Goal: Use online tool/utility: Utilize a website feature to perform a specific function

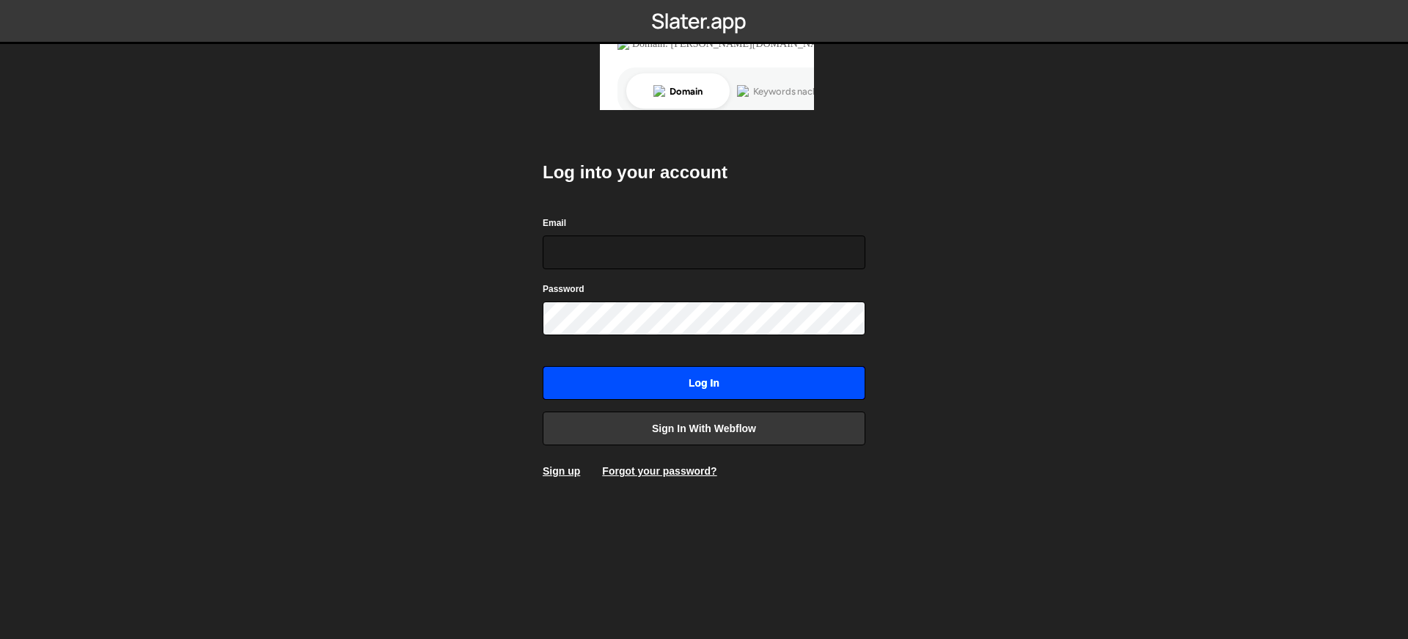
type input "alex@lx-media.de"
click at [666, 378] on input "Log in" at bounding box center [704, 383] width 323 height 34
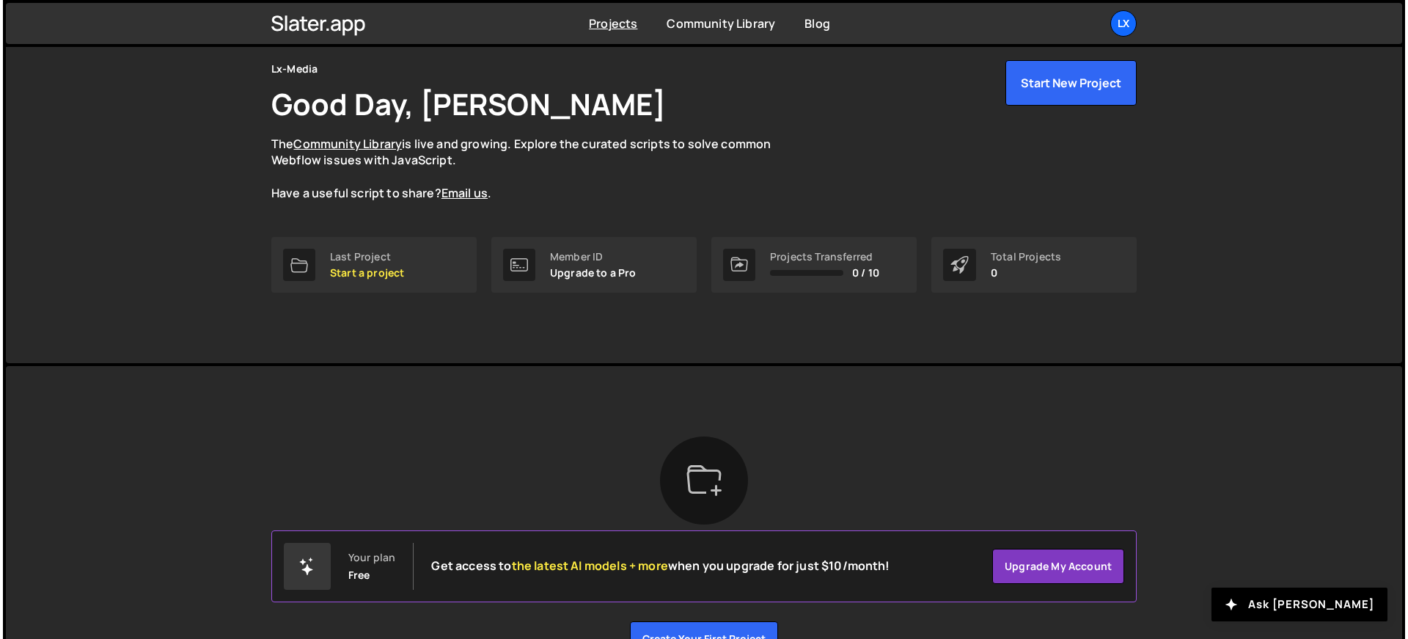
scroll to position [89, 0]
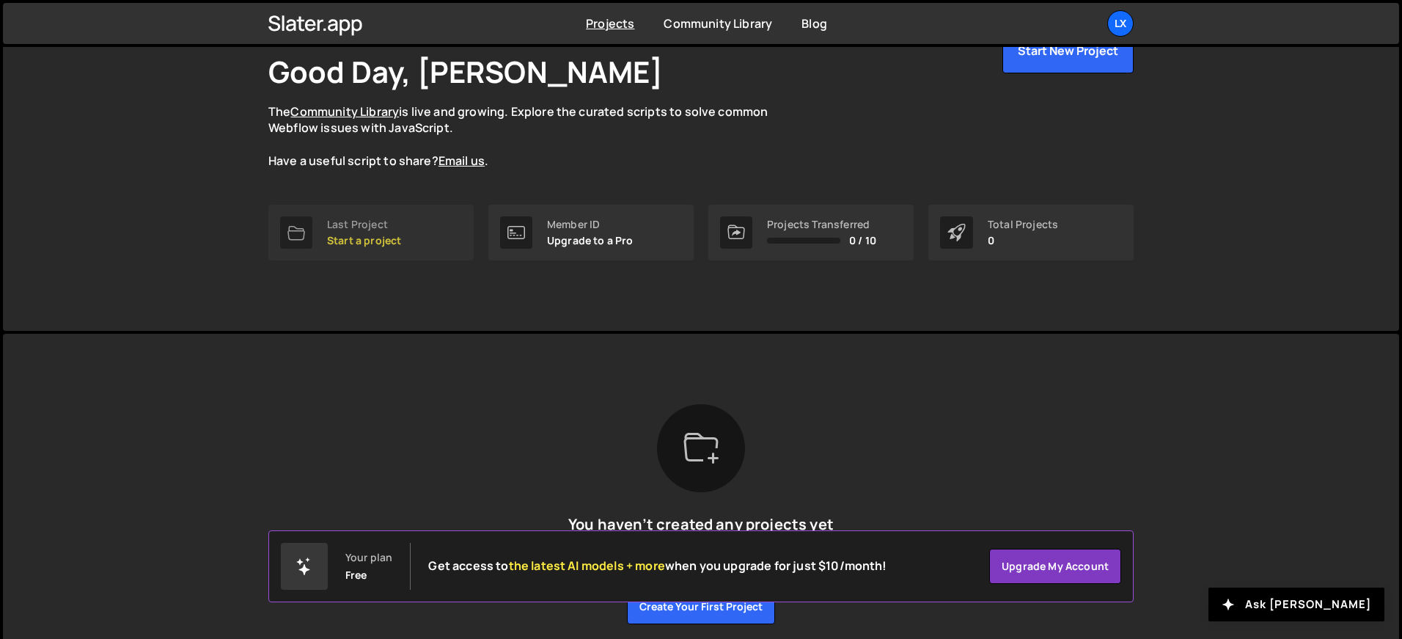
click at [367, 241] on p "Start a project" at bounding box center [364, 241] width 74 height 12
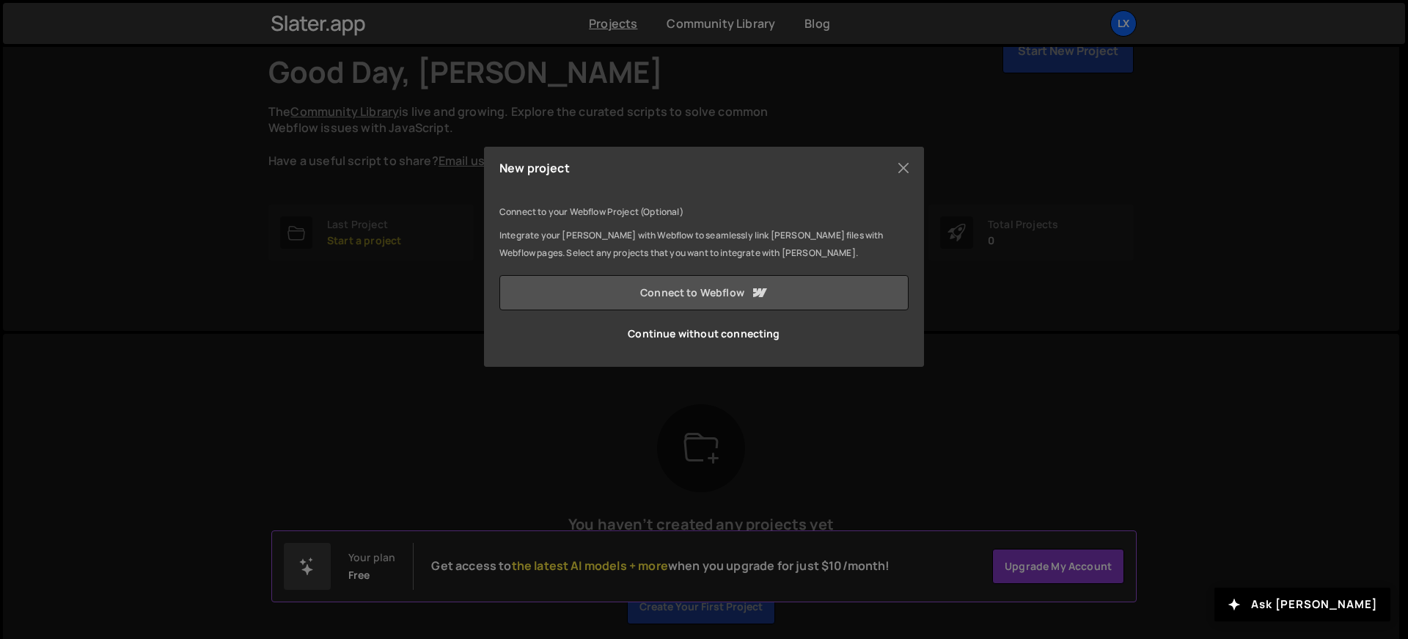
click at [672, 295] on link "Connect to Webflow" at bounding box center [703, 292] width 409 height 35
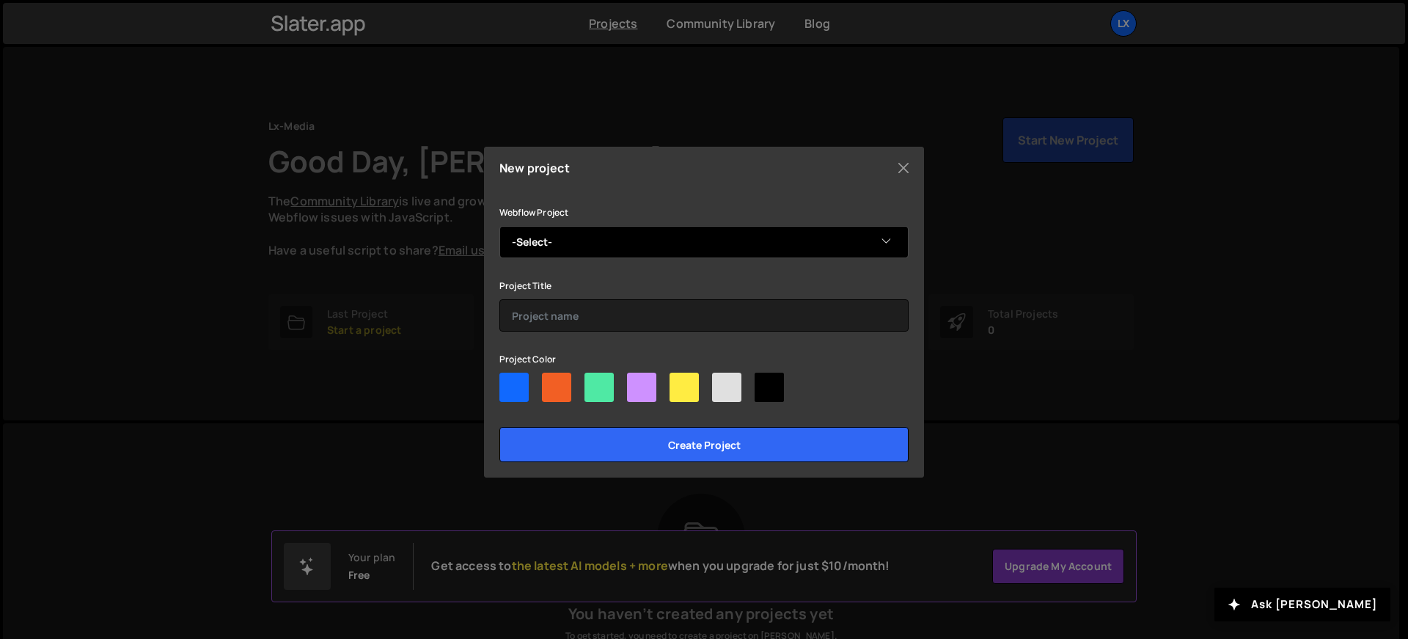
click at [645, 232] on select "-Select- Lx-Media" at bounding box center [703, 242] width 409 height 32
select select "6891f346537a5985cd097114"
click at [499, 226] on select "-Select- Lx-Media" at bounding box center [703, 242] width 409 height 32
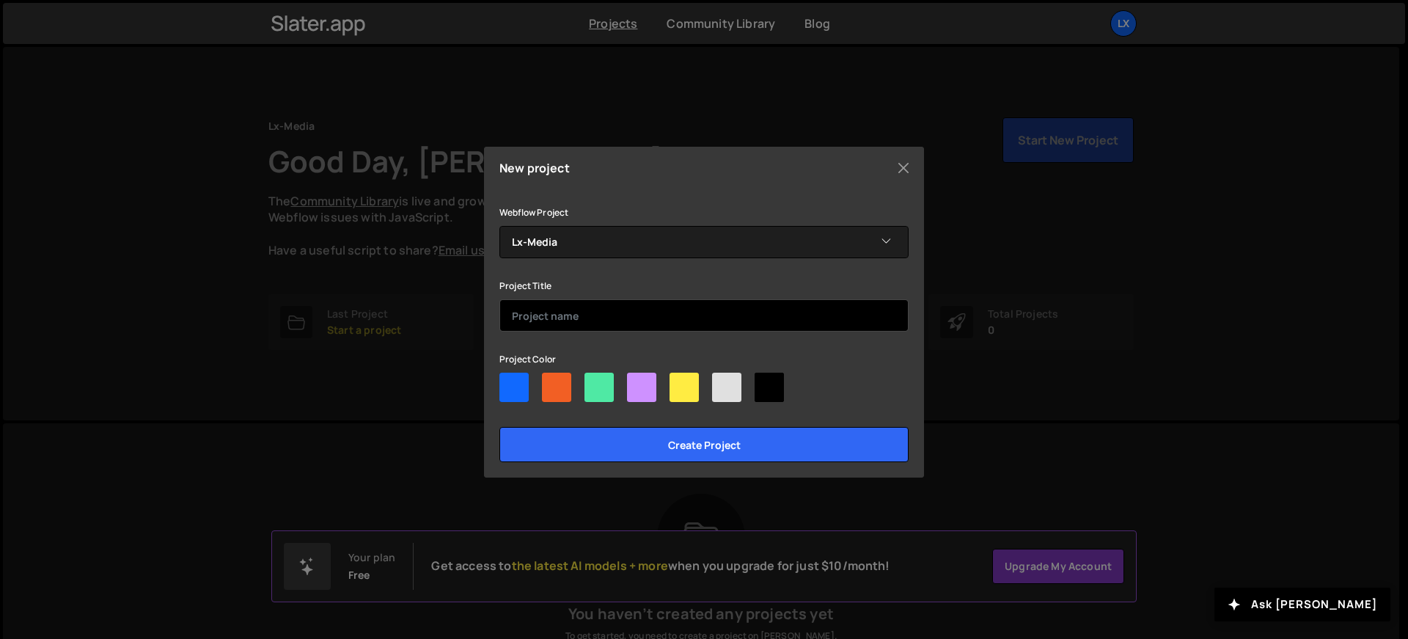
click at [626, 321] on input "text" at bounding box center [703, 315] width 409 height 32
type input "Lx-Media"
click at [518, 389] on div at bounding box center [513, 386] width 29 height 29
click at [509, 382] on input"] "radio" at bounding box center [504, 377] width 10 height 10
radio input"] "true"
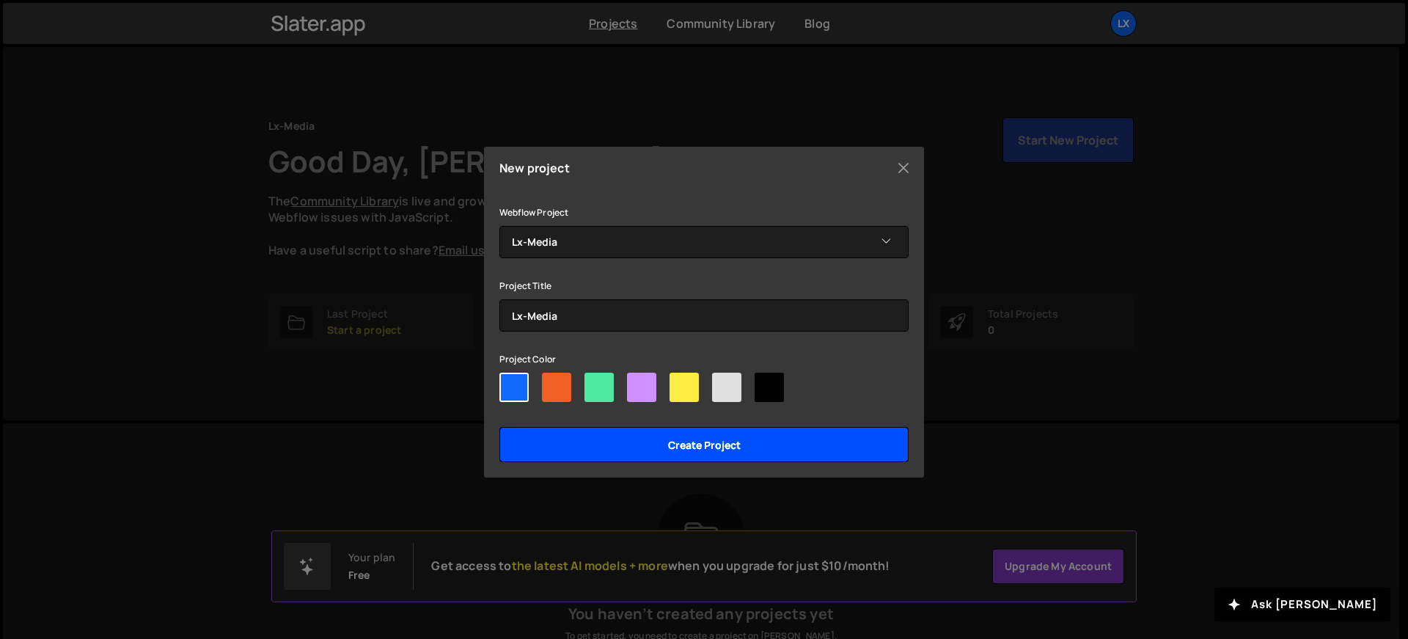
click at [597, 441] on input "Create project" at bounding box center [703, 444] width 409 height 35
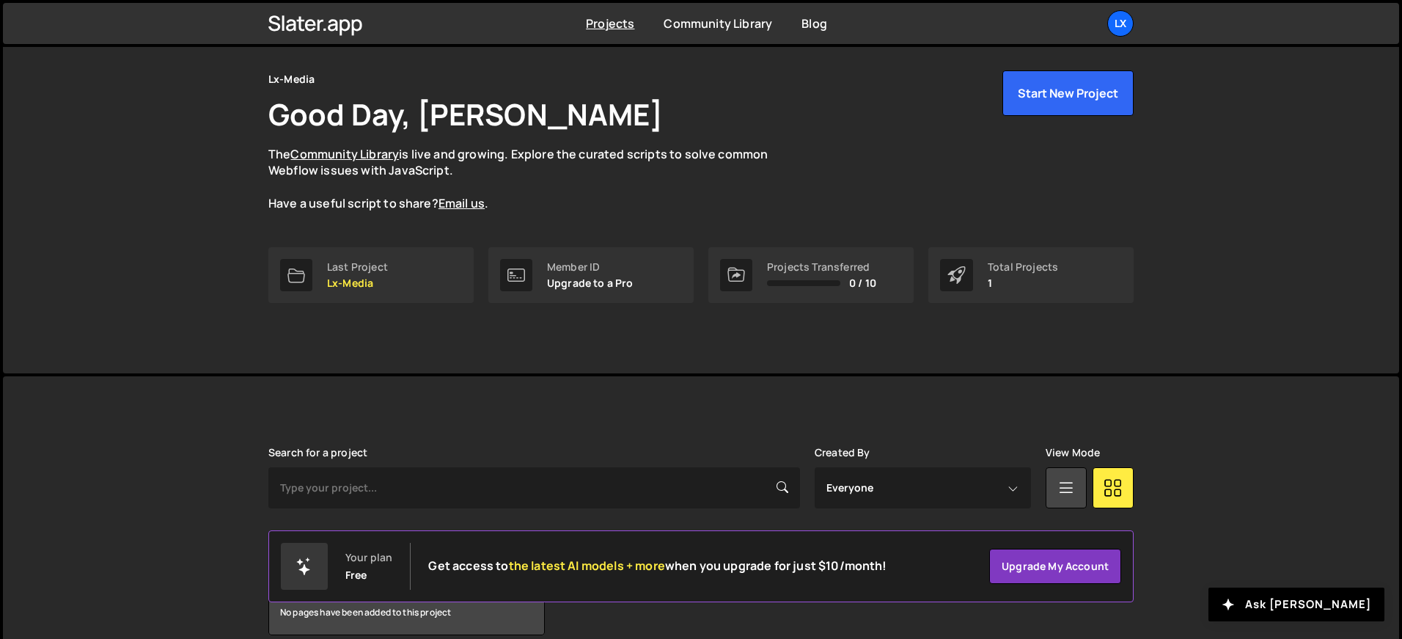
scroll to position [117, 0]
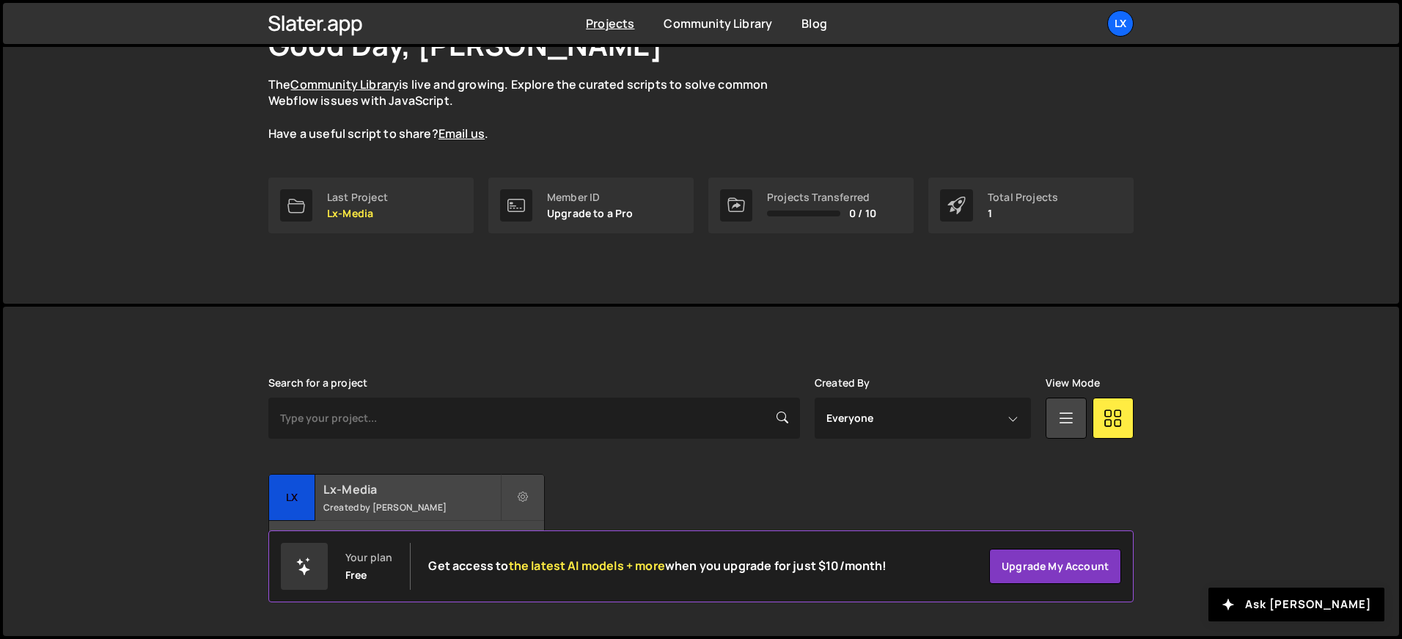
click at [354, 483] on h2 "Lx-Media" at bounding box center [411, 489] width 177 height 16
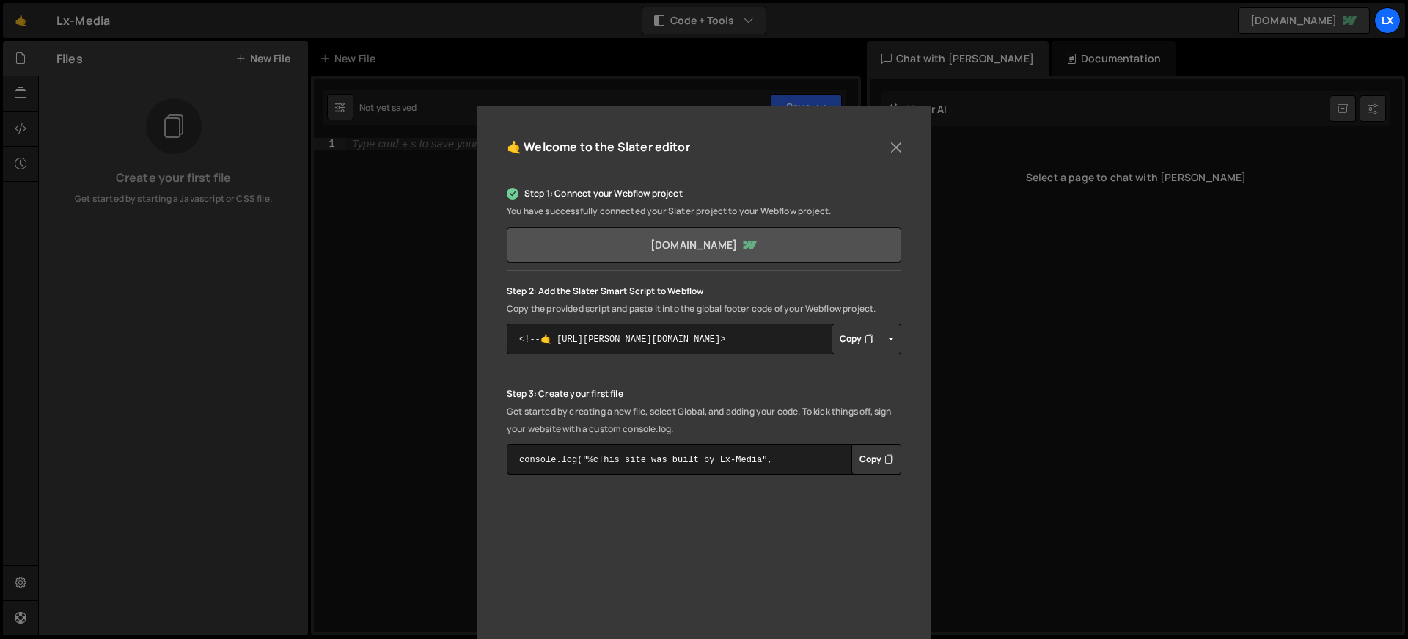
scroll to position [62, 0]
drag, startPoint x: 724, startPoint y: 337, endPoint x: 498, endPoint y: 336, distance: 226.5
click at [498, 336] on div "🤙 Welcome to the Slater editor Step 1: Connect your Webflow project You have su…" at bounding box center [704, 428] width 455 height 650
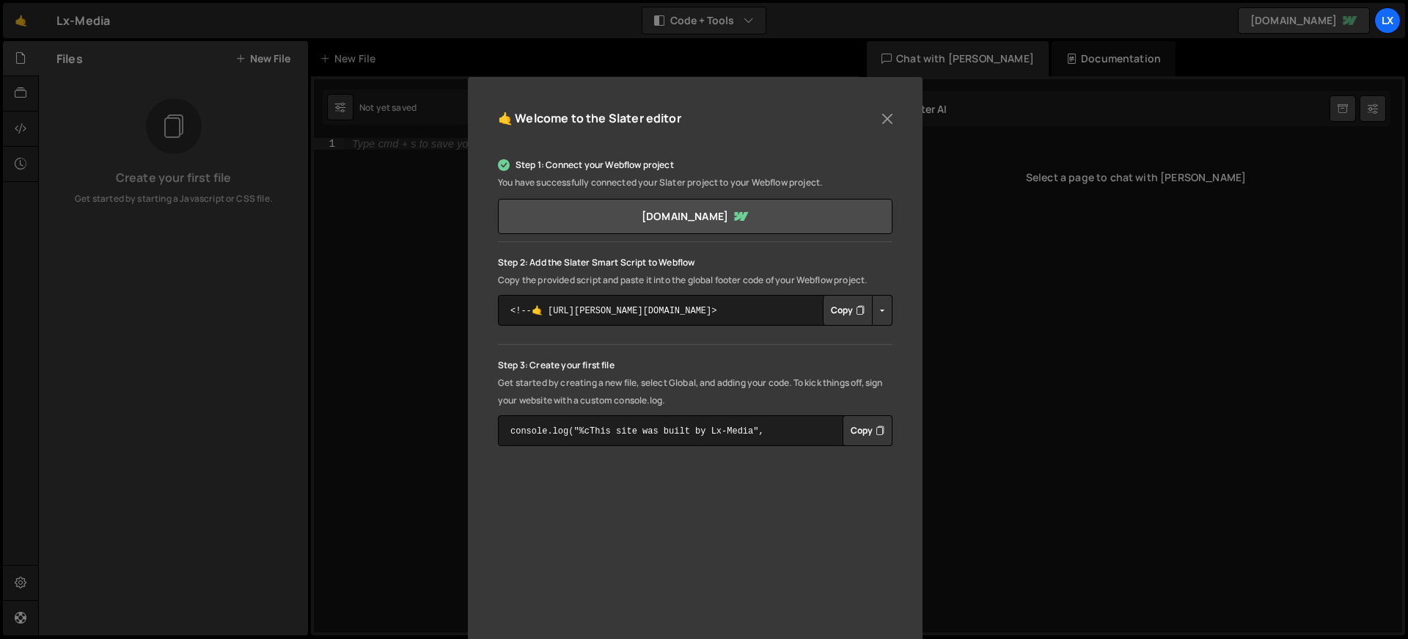
scroll to position [196, 0]
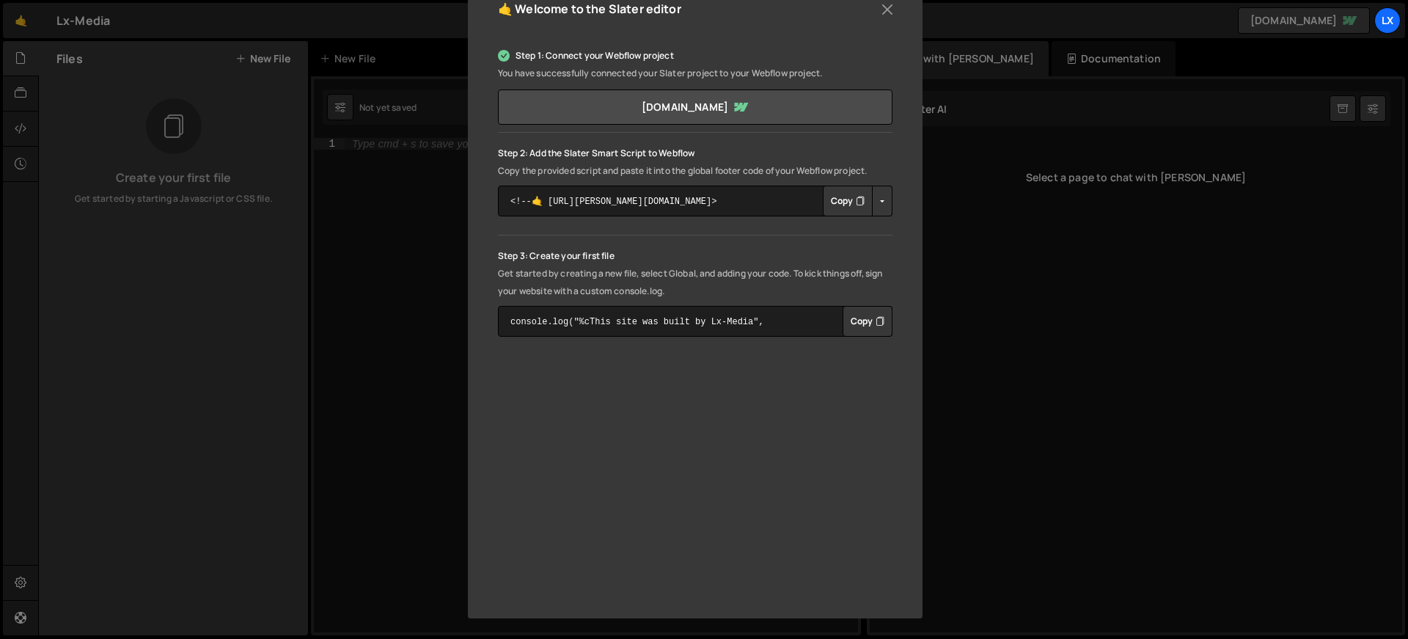
click at [984, 261] on div "🤙 Welcome to the Slater editor Step 1: Connect your Webflow project You have su…" at bounding box center [704, 319] width 1408 height 639
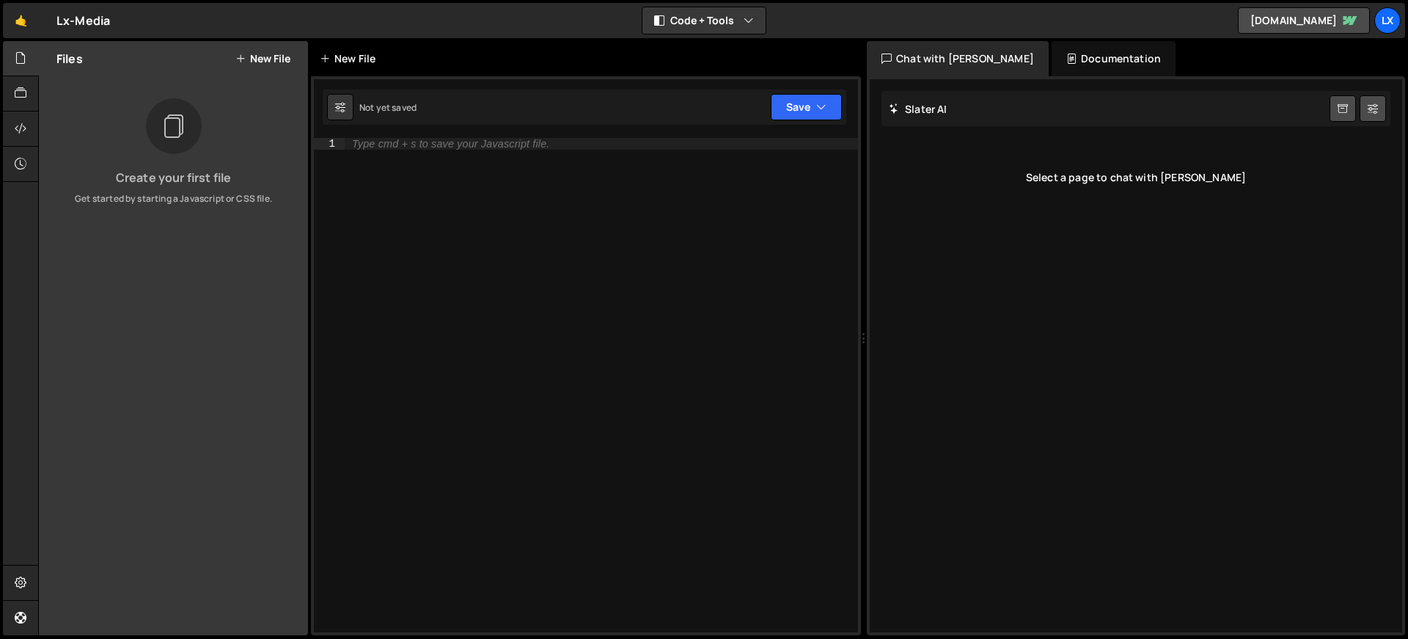
click at [339, 60] on div "New File" at bounding box center [351, 58] width 62 height 15
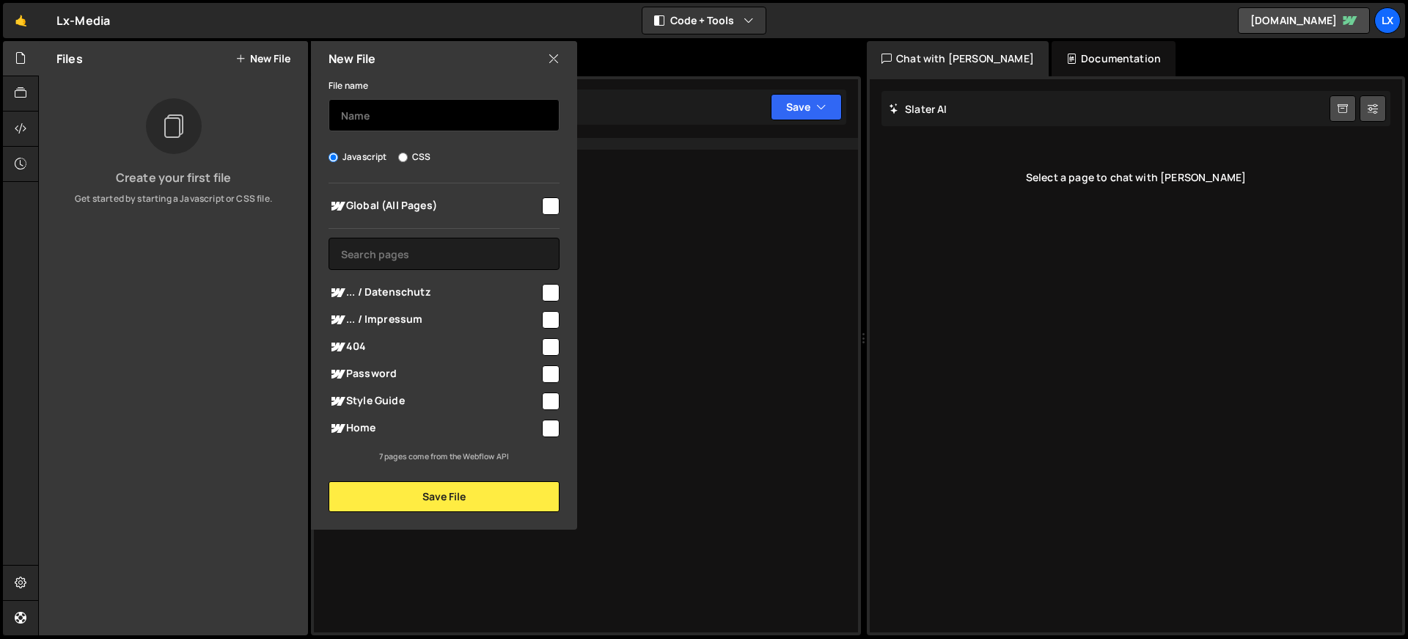
click at [367, 115] on input "text" at bounding box center [443, 115] width 231 height 32
type input "Lenis Scroll"
click at [552, 203] on input "checkbox" at bounding box center [551, 206] width 18 height 18
checkbox input "true"
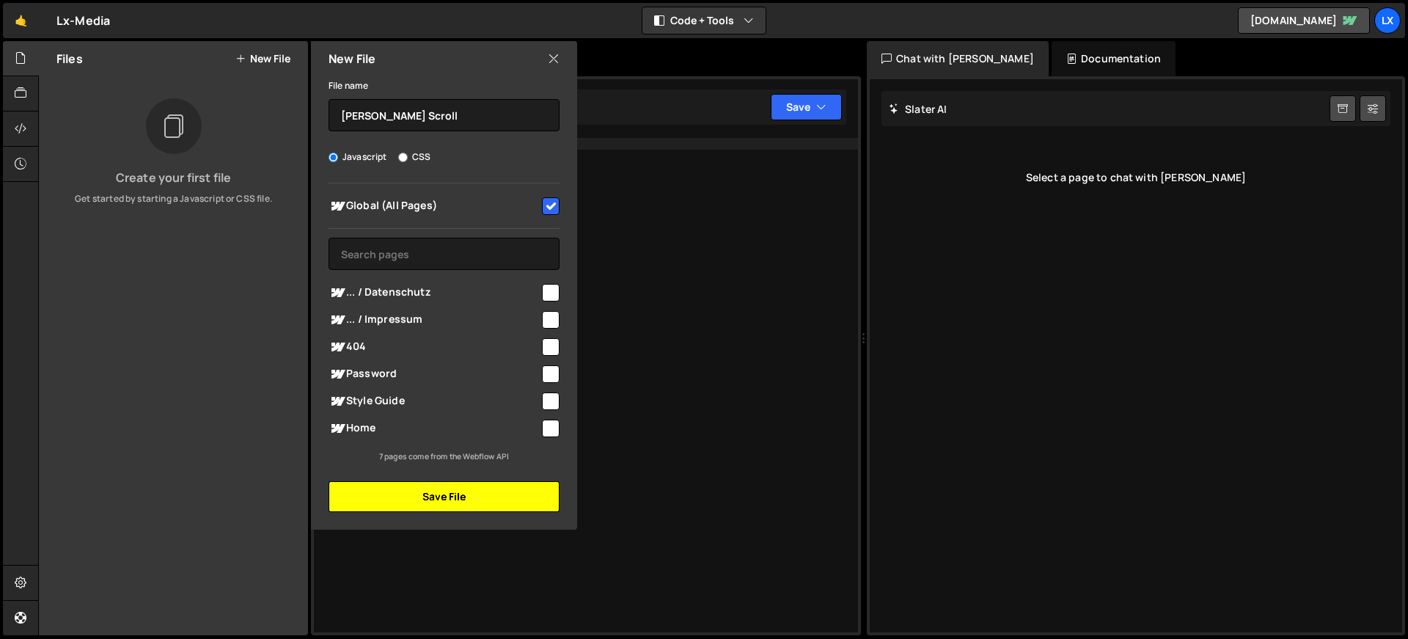
click at [434, 502] on button "Save File" at bounding box center [443, 496] width 231 height 31
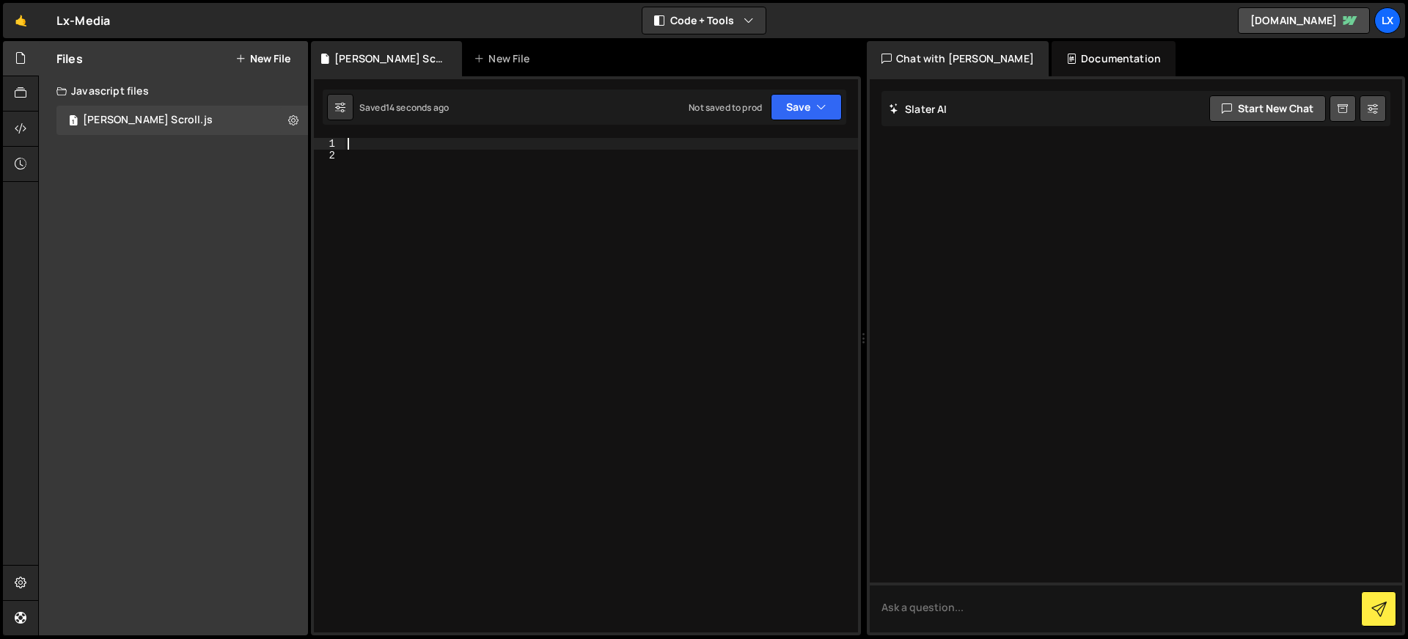
click at [367, 144] on div at bounding box center [601, 397] width 513 height 518
paste textarea "```"
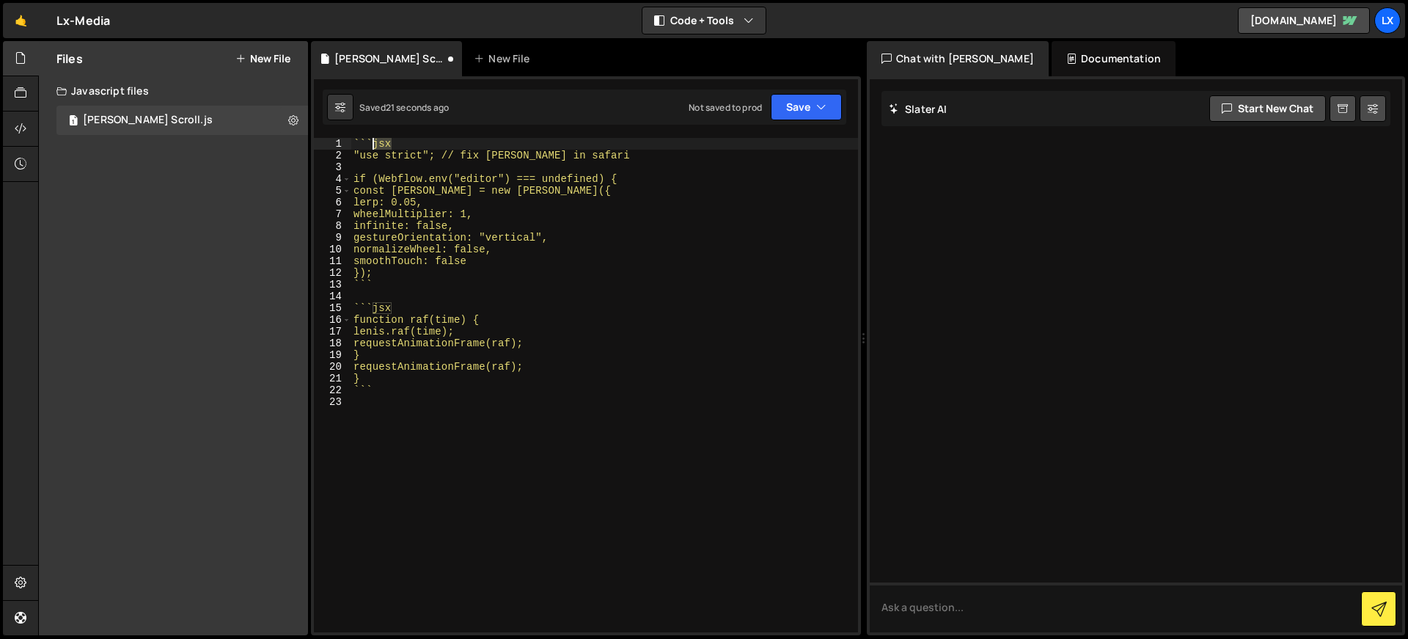
drag, startPoint x: 394, startPoint y: 140, endPoint x: 325, endPoint y: 144, distance: 69.0
click at [327, 141] on div "``` 1 2 3 4 5 6 7 8 9 10 11 12 13 14 15 16 17 18 19 20 21 22 23 ` ` ` jsx "use …" at bounding box center [586, 385] width 544 height 494
type textarea "```jsx"
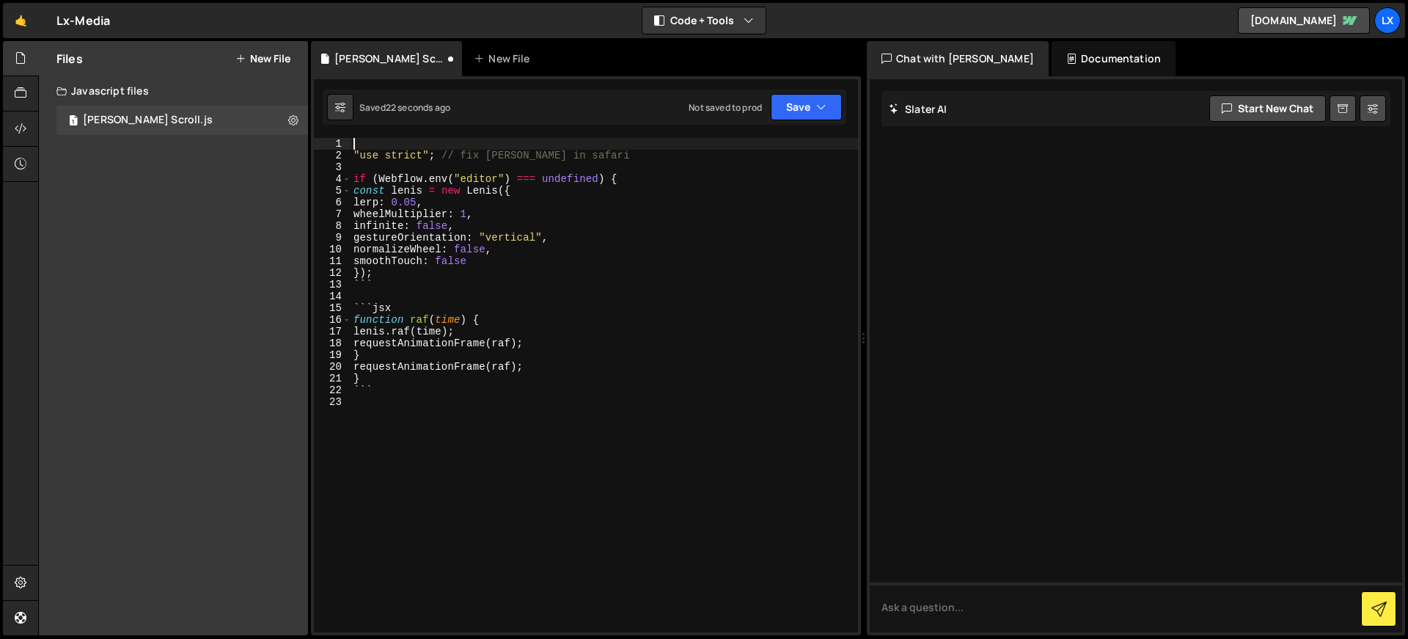
click at [353, 152] on div ""use strict" ; // fix lenis in safari if ( Webflow . env ( "editor" ) === undef…" at bounding box center [603, 397] width 507 height 518
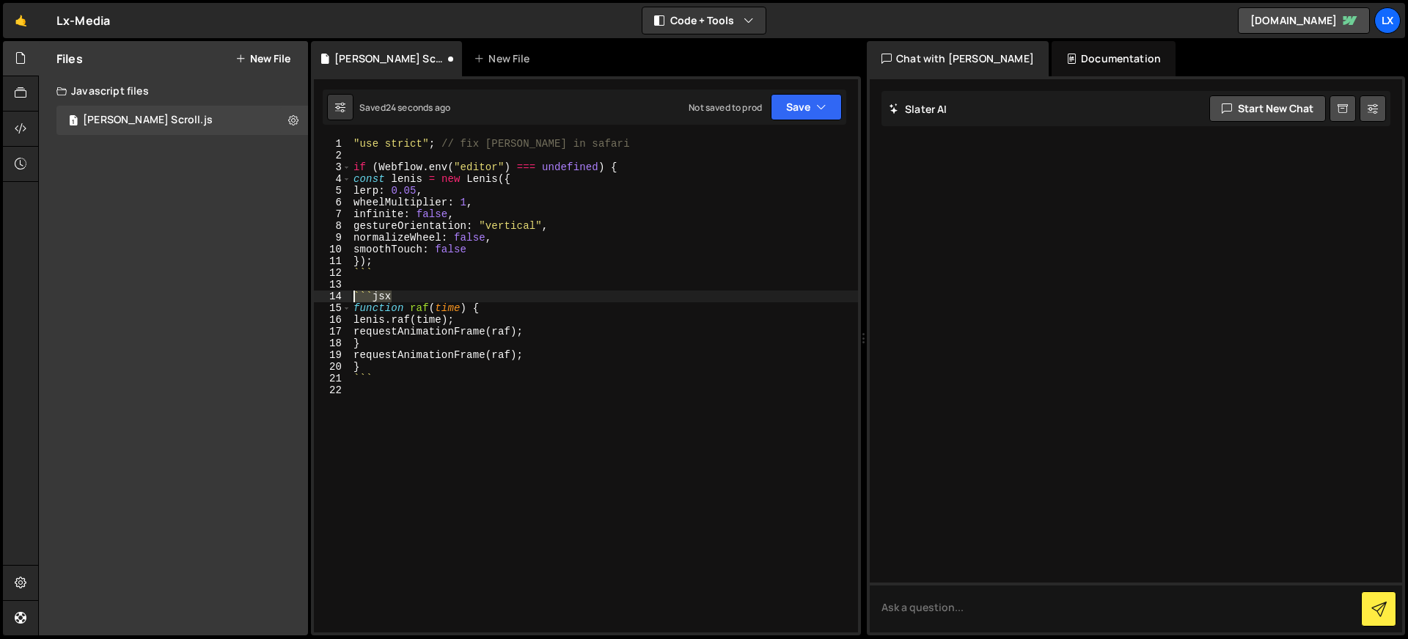
drag, startPoint x: 391, startPoint y: 295, endPoint x: 328, endPoint y: 296, distance: 62.3
click at [328, 296] on div ""use strict"; // fix lenis in safari 1 2 3 4 5 6 7 8 9 10 11 12 13 14 15 16 17 …" at bounding box center [586, 385] width 544 height 494
type textarea "```jsx"
click at [381, 394] on div ""use strict" ; // fix lenis in safari if ( Webflow . env ( "editor" ) === undef…" at bounding box center [603, 397] width 507 height 518
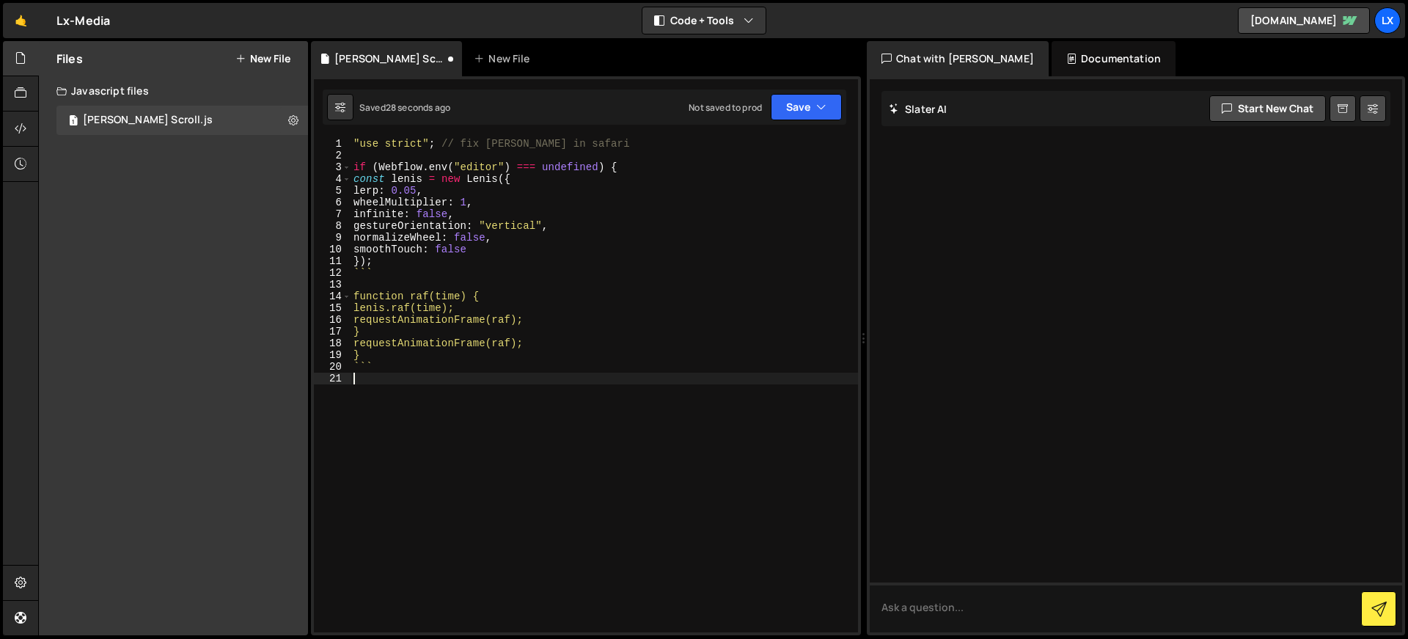
type textarea "```jsx"
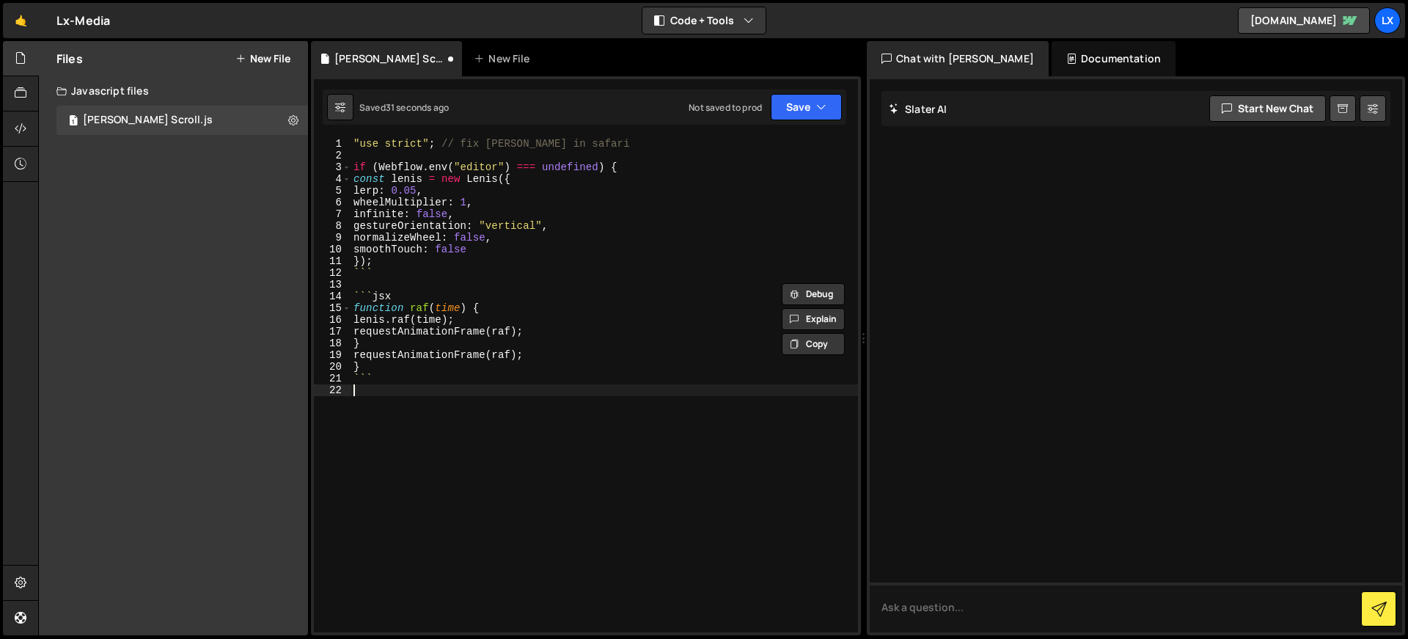
click at [381, 423] on div ""use strict" ; // fix lenis in safari if ( Webflow . env ( "editor" ) === undef…" at bounding box center [603, 397] width 507 height 518
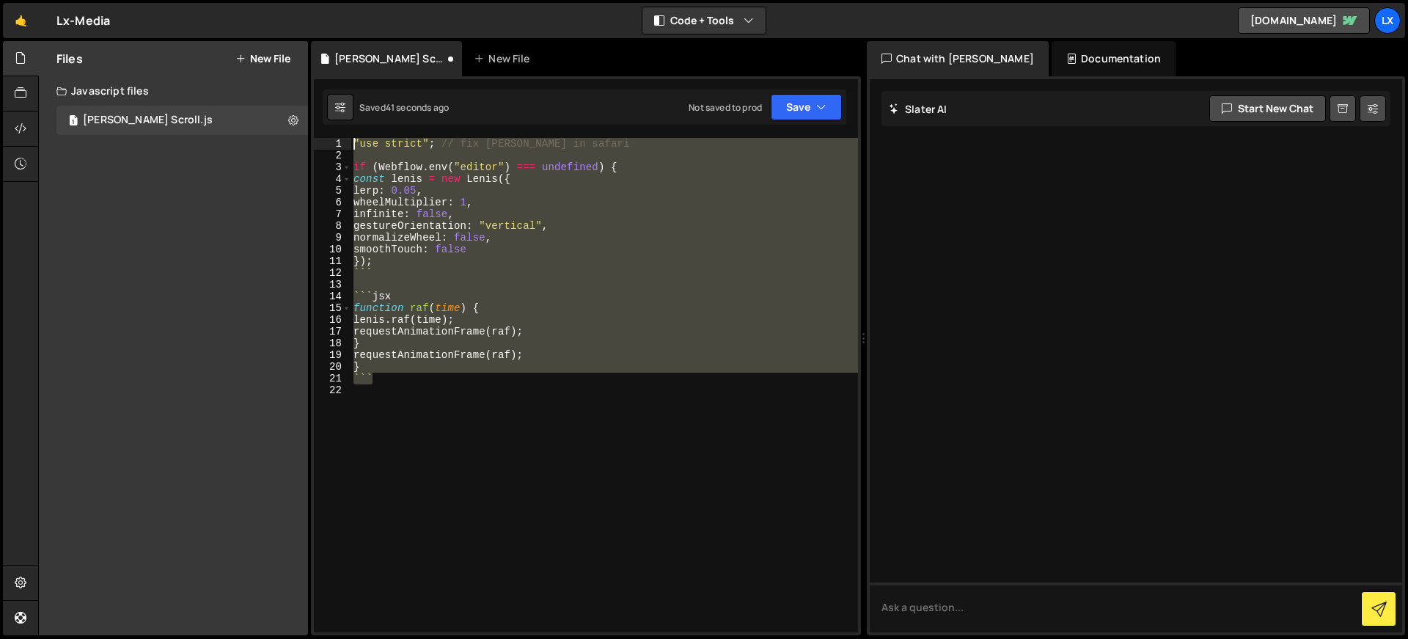
drag, startPoint x: 376, startPoint y: 376, endPoint x: 334, endPoint y: 136, distance: 243.5
click at [334, 136] on div "1 Type cmd + s to save your Javascript file. הההההההההההההההההההההההההההההההההה…" at bounding box center [586, 355] width 550 height 559
type textarea "```"
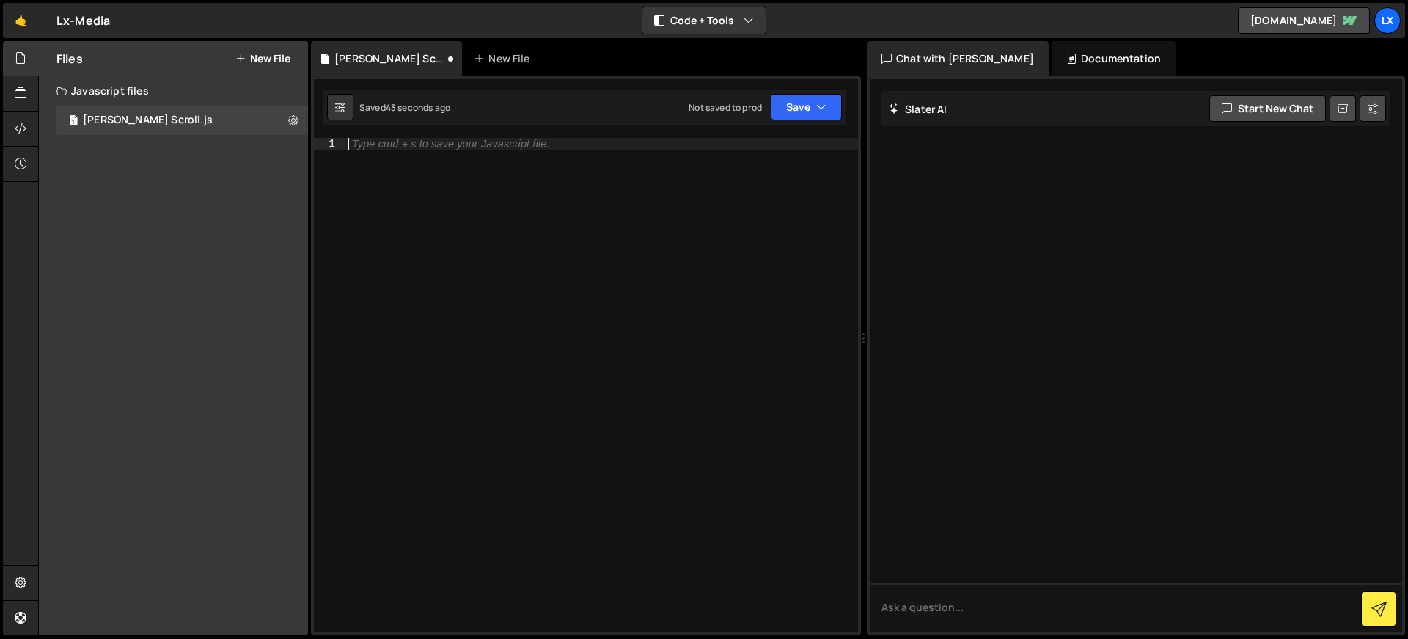
paste textarea "});"
type textarea "});"
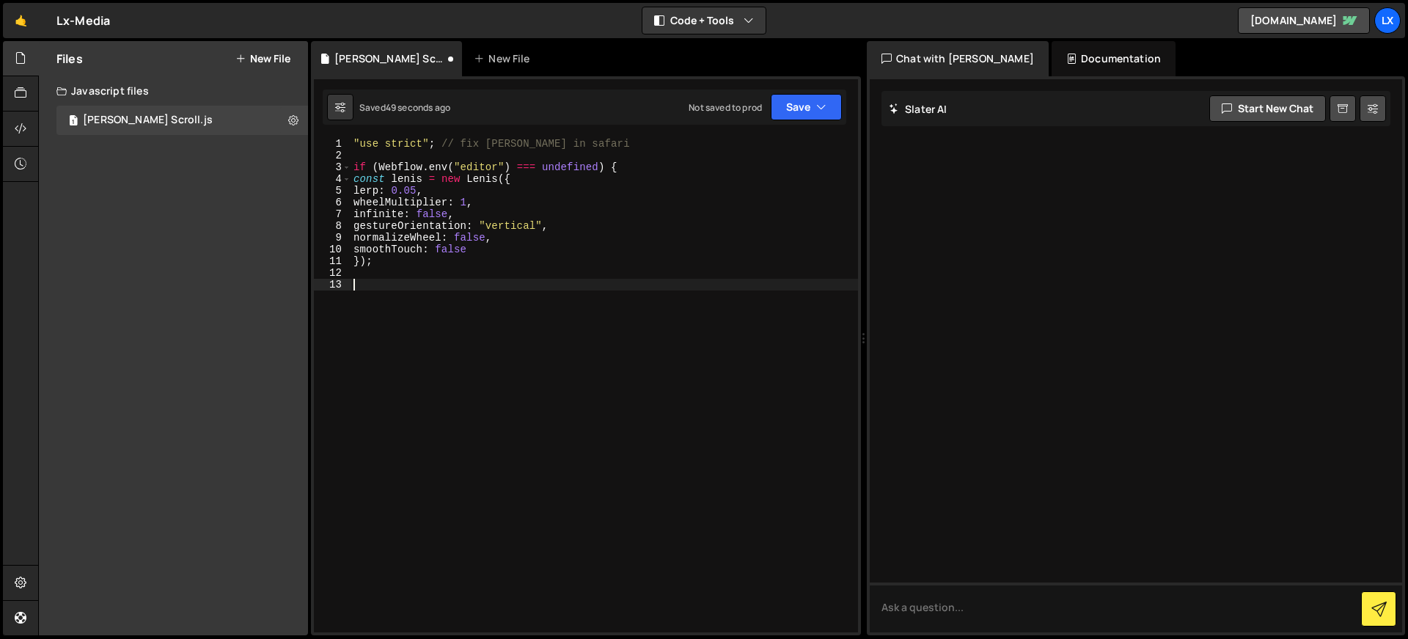
type textarea "v"
paste textarea "}"
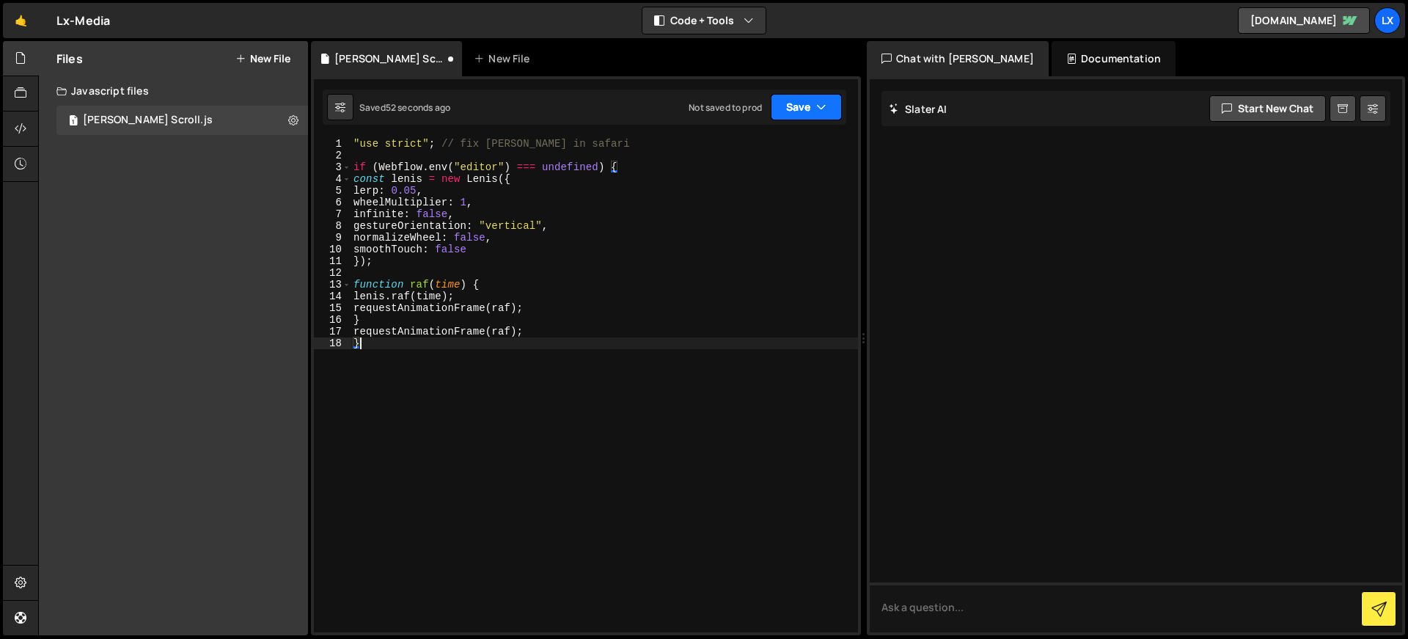
click at [804, 101] on button "Save" at bounding box center [806, 107] width 71 height 26
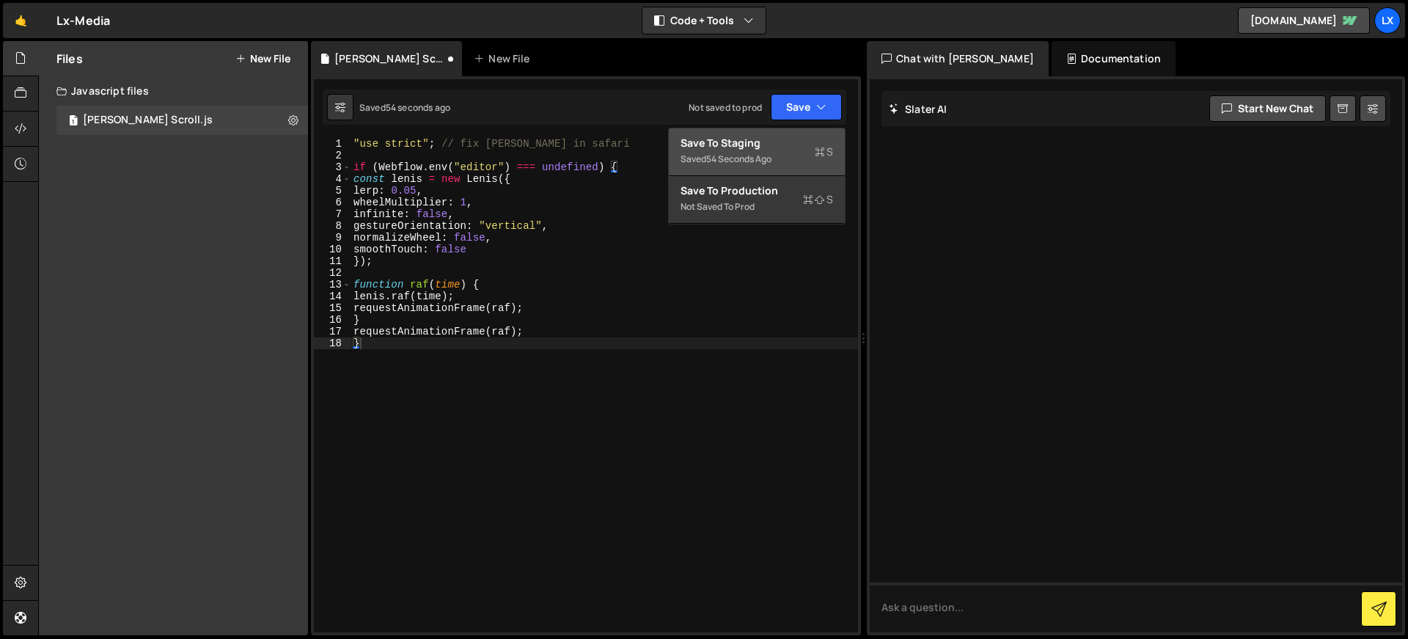
click at [782, 148] on div "Save to Staging S" at bounding box center [756, 143] width 152 height 15
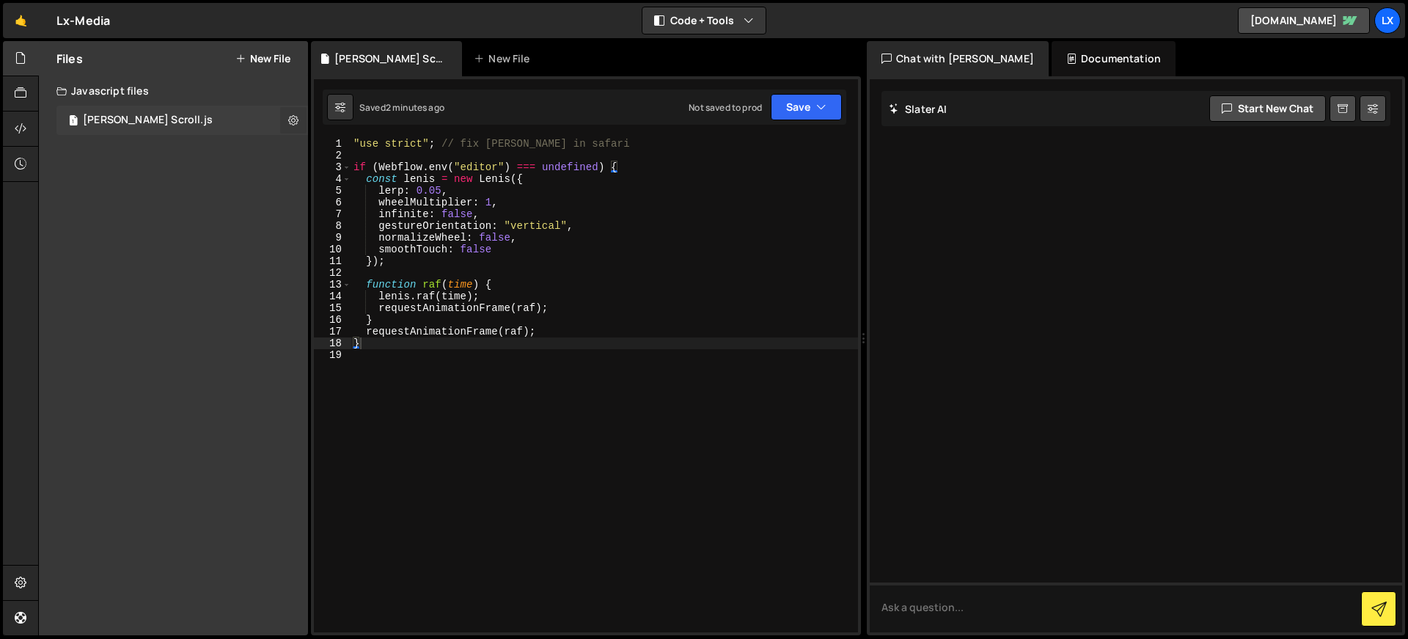
click at [293, 120] on icon at bounding box center [293, 120] width 10 height 14
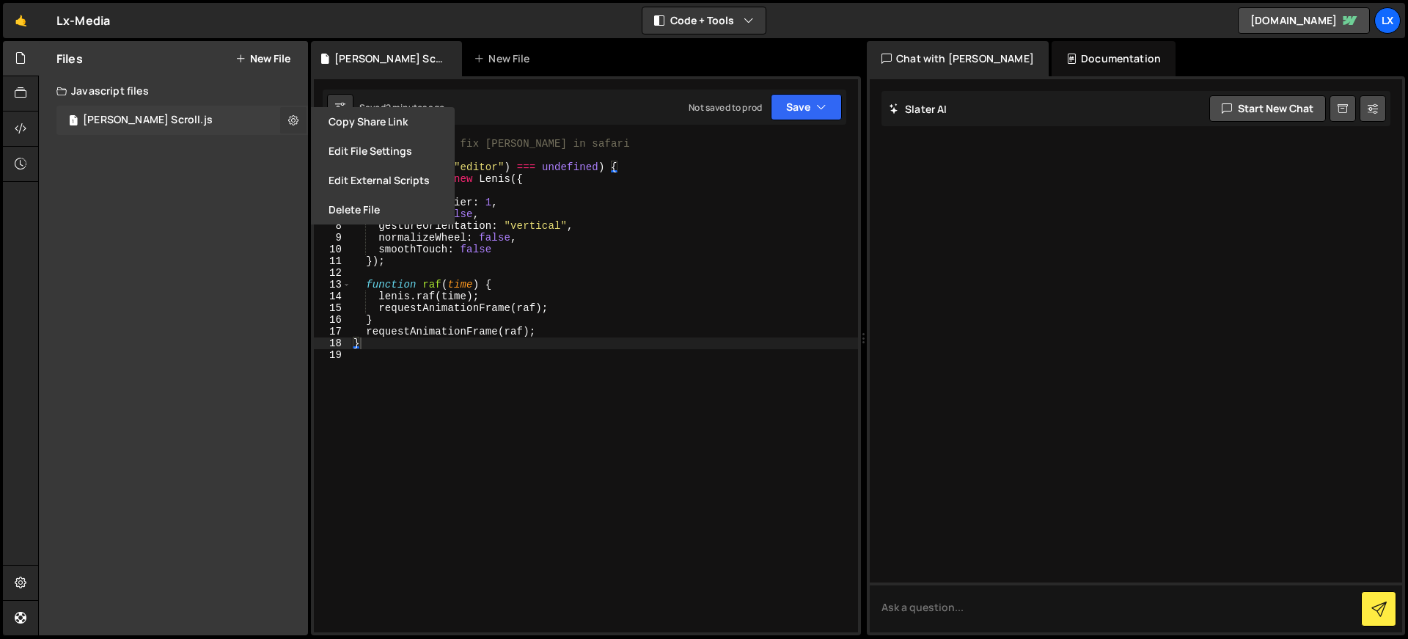
click at [293, 120] on icon at bounding box center [293, 120] width 10 height 14
click at [633, 122] on div "Saved 2 minutes ago Not saved to prod Upgrade to Edit Save Save to Staging S Sa…" at bounding box center [584, 106] width 523 height 35
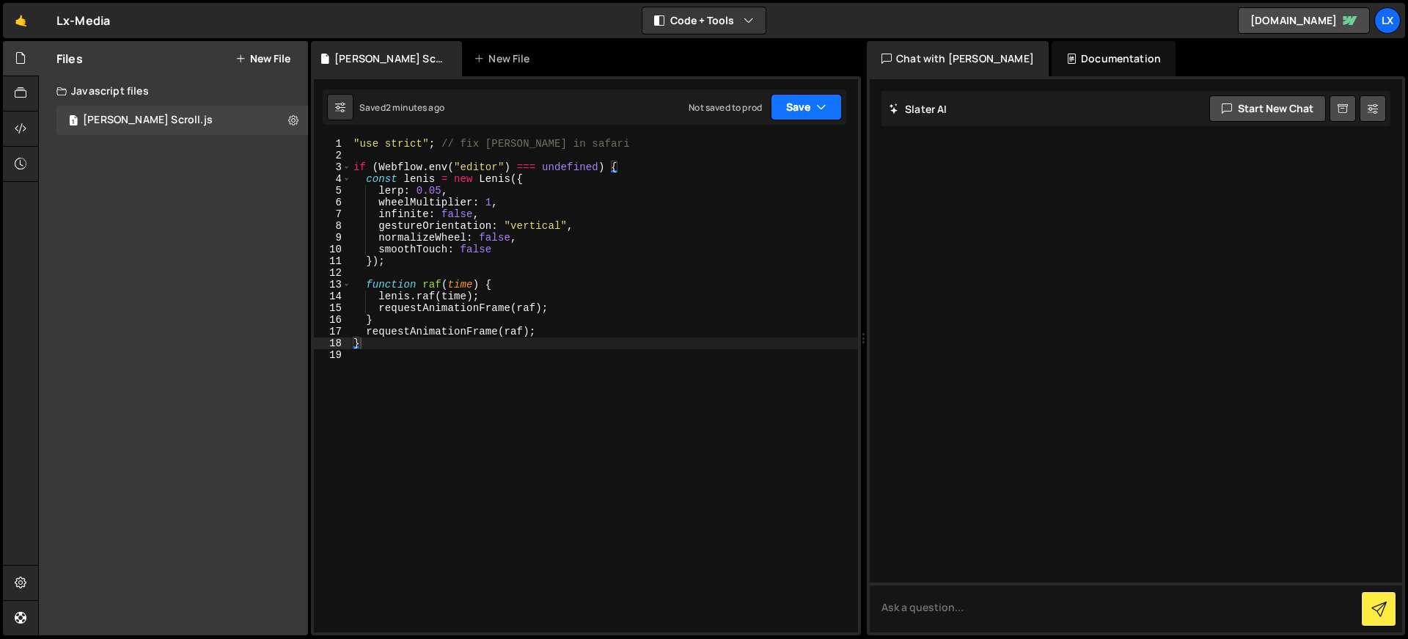
click at [779, 113] on button "Save" at bounding box center [806, 107] width 71 height 26
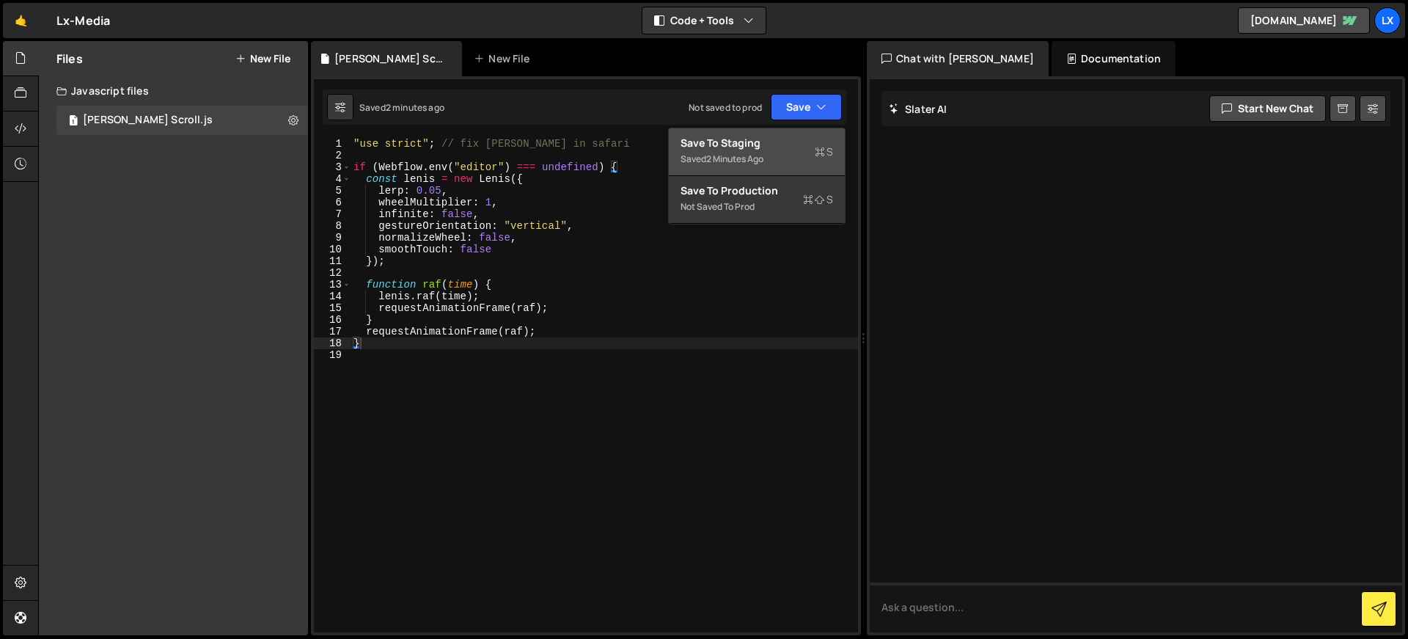
click at [759, 138] on div "Save to Staging S" at bounding box center [756, 143] width 152 height 15
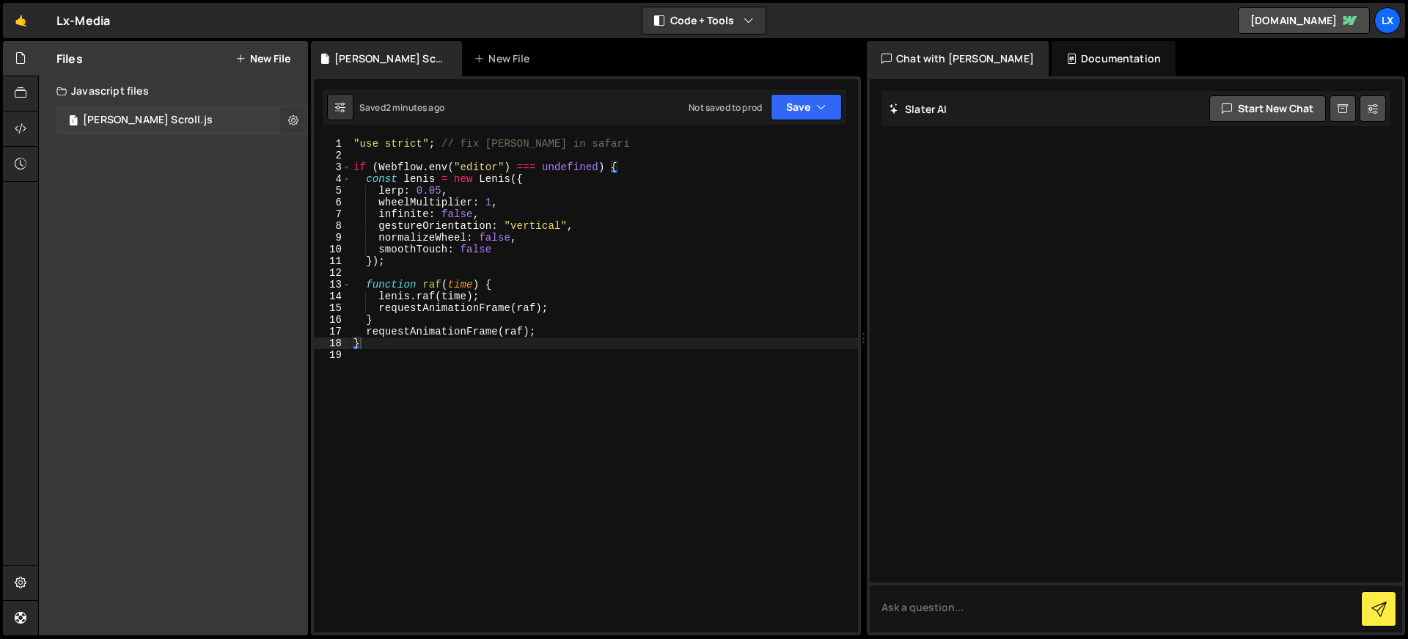
click at [292, 121] on icon at bounding box center [293, 120] width 10 height 14
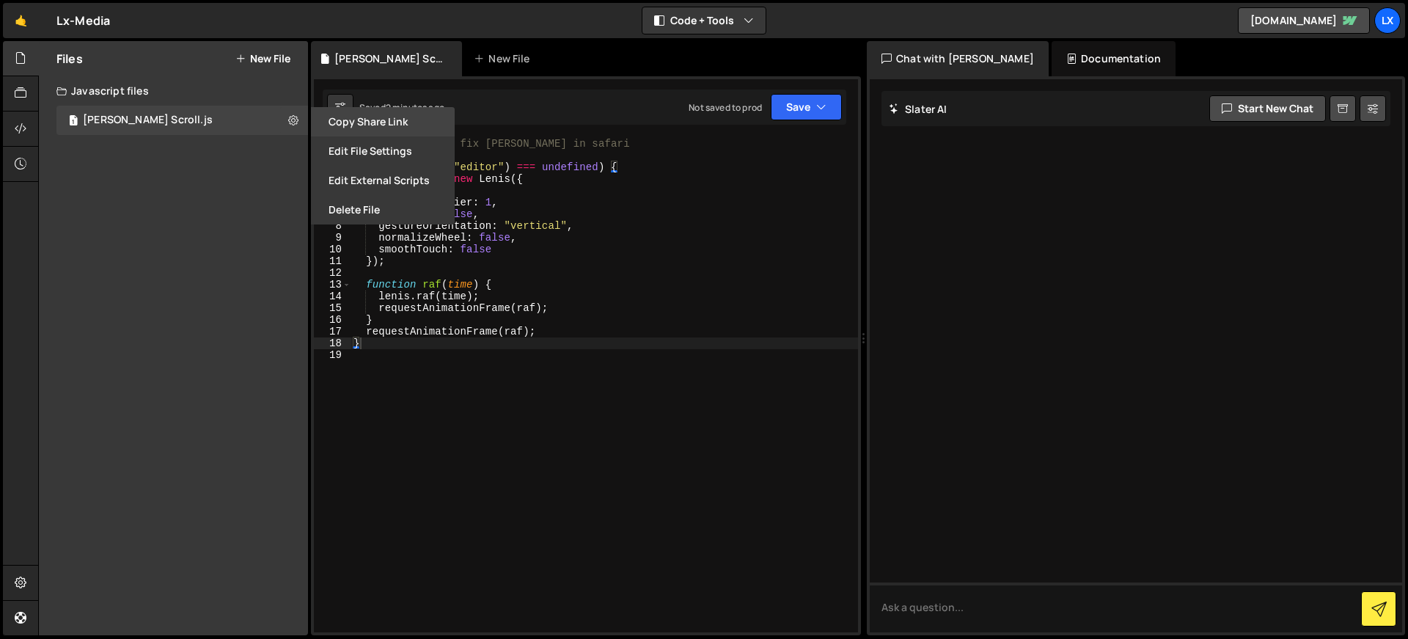
click at [337, 127] on button "Copy share link" at bounding box center [383, 121] width 144 height 29
click at [21, 95] on icon at bounding box center [21, 93] width 12 height 16
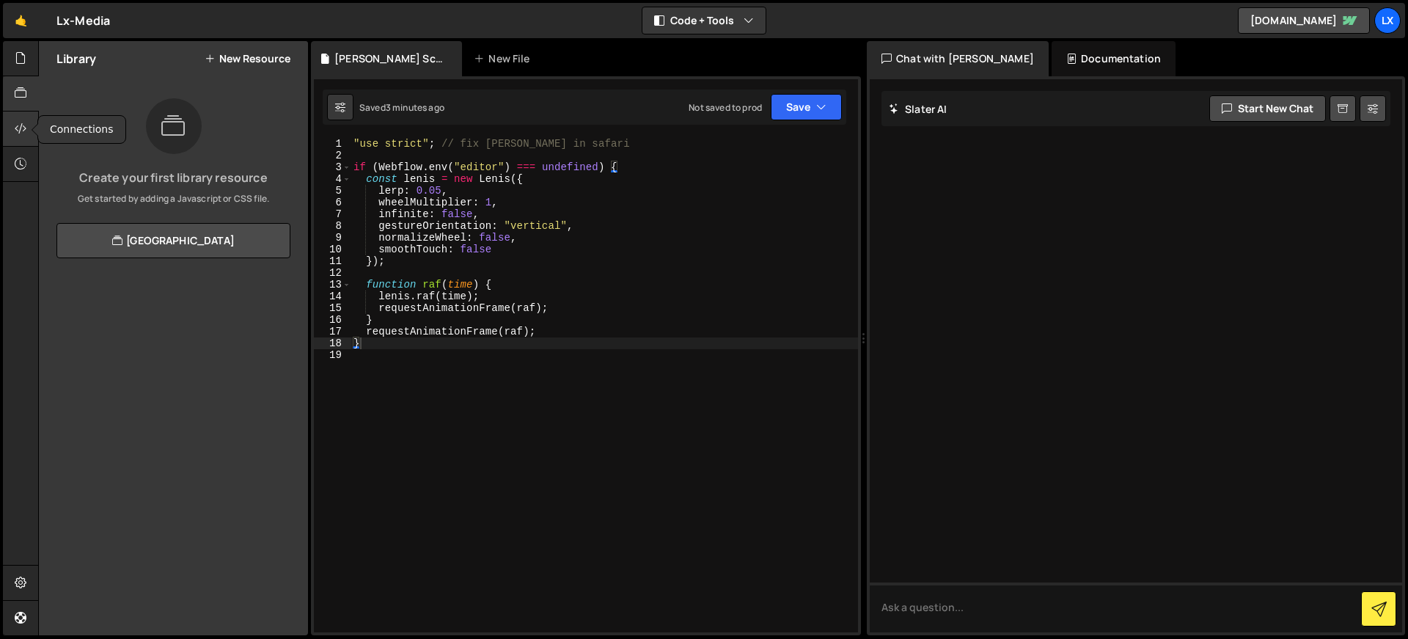
click at [23, 120] on icon at bounding box center [21, 128] width 12 height 16
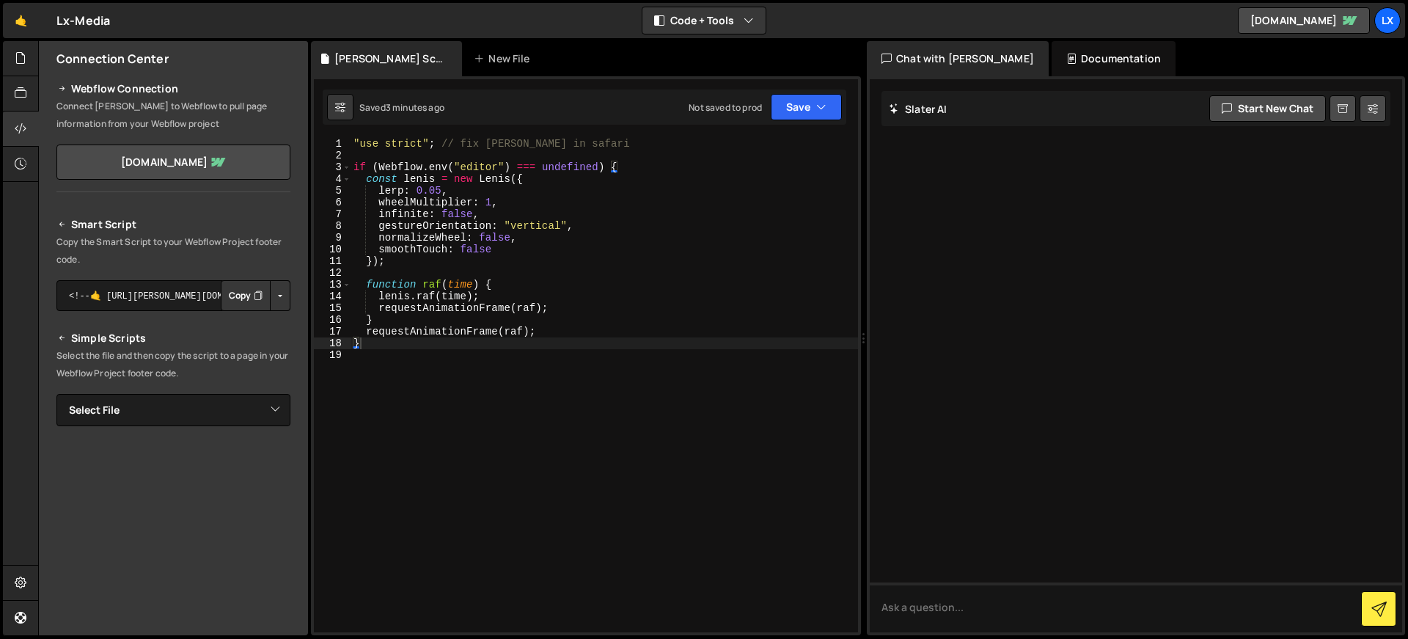
scroll to position [17, 0]
click at [235, 297] on button "Copy" at bounding box center [246, 292] width 50 height 31
click at [440, 187] on div ""use strict" ; // fix lenis in safari if ( Webflow . env ( "editor" ) === undef…" at bounding box center [603, 397] width 507 height 518
click at [834, 102] on button "Save" at bounding box center [806, 107] width 71 height 26
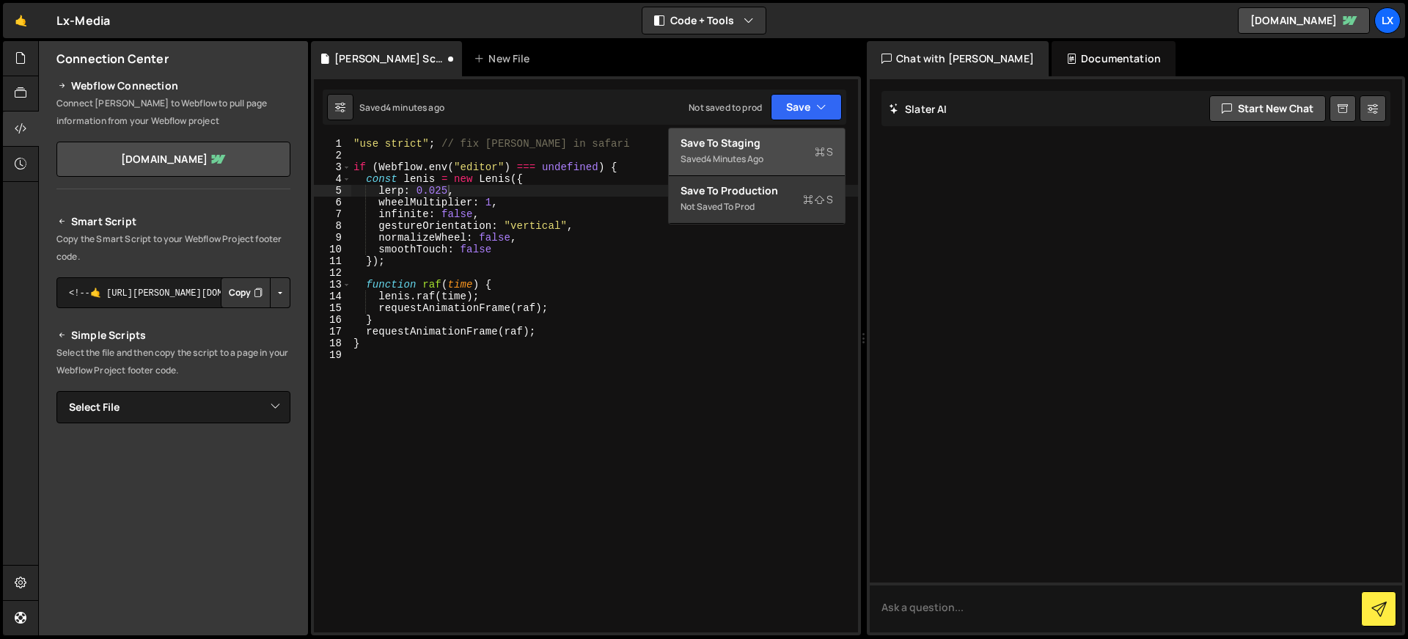
click at [776, 163] on div "Saved 4 minutes ago" at bounding box center [756, 159] width 152 height 18
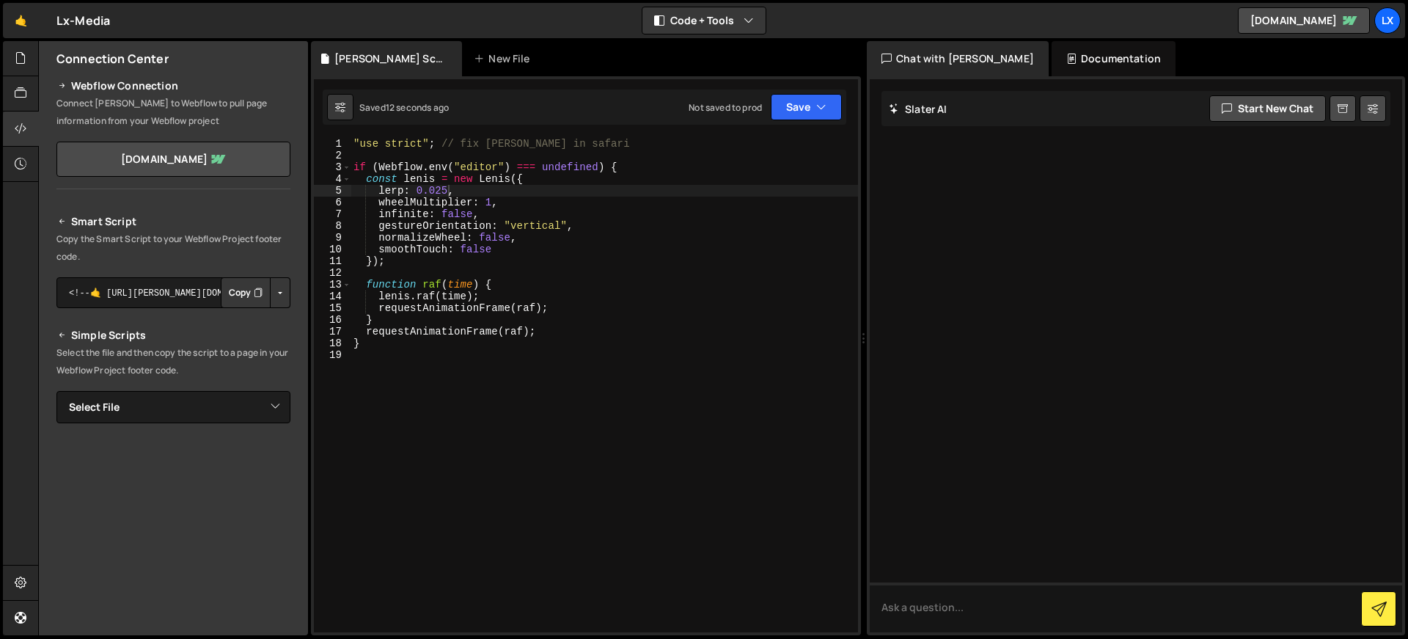
click at [444, 191] on div ""use strict" ; // fix lenis in safari if ( Webflow . env ( "editor" ) === undef…" at bounding box center [603, 397] width 507 height 518
click at [447, 191] on div ""use strict" ; // fix lenis in safari if ( Webflow . env ( "editor" ) === undef…" at bounding box center [603, 397] width 507 height 518
click at [796, 106] on button "Save" at bounding box center [806, 107] width 71 height 26
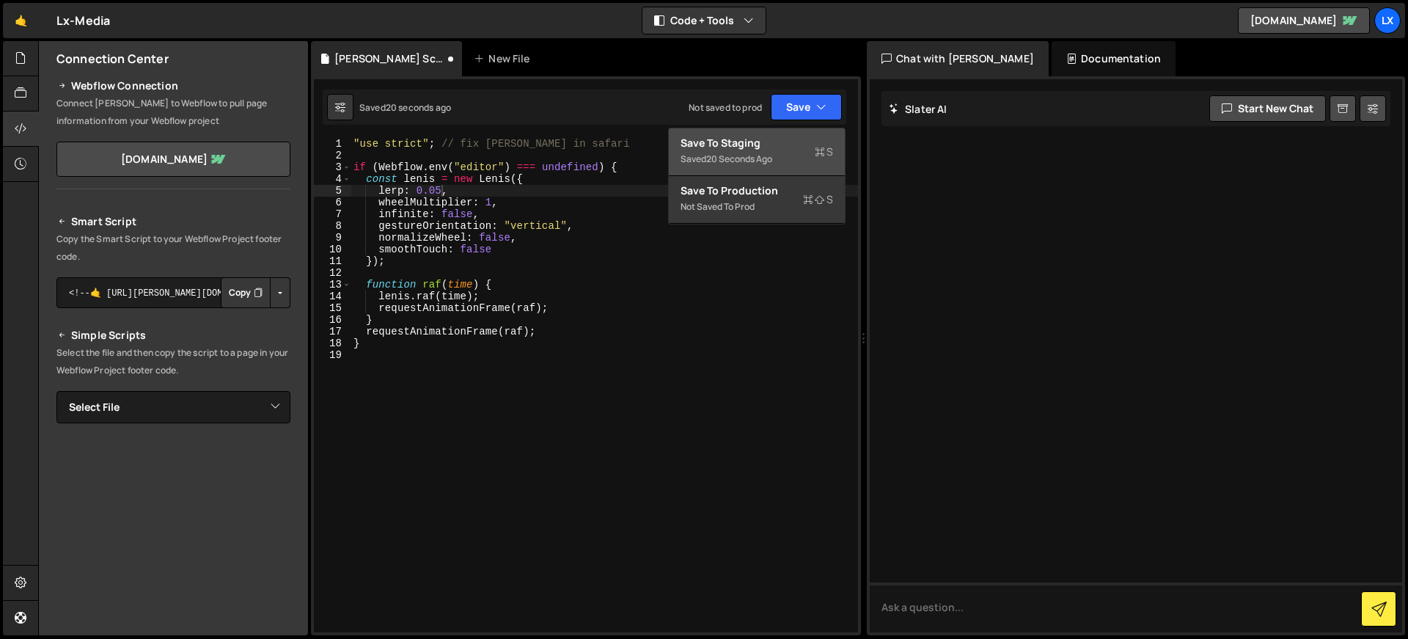
click at [778, 163] on div "Saved 20 seconds ago" at bounding box center [756, 159] width 152 height 18
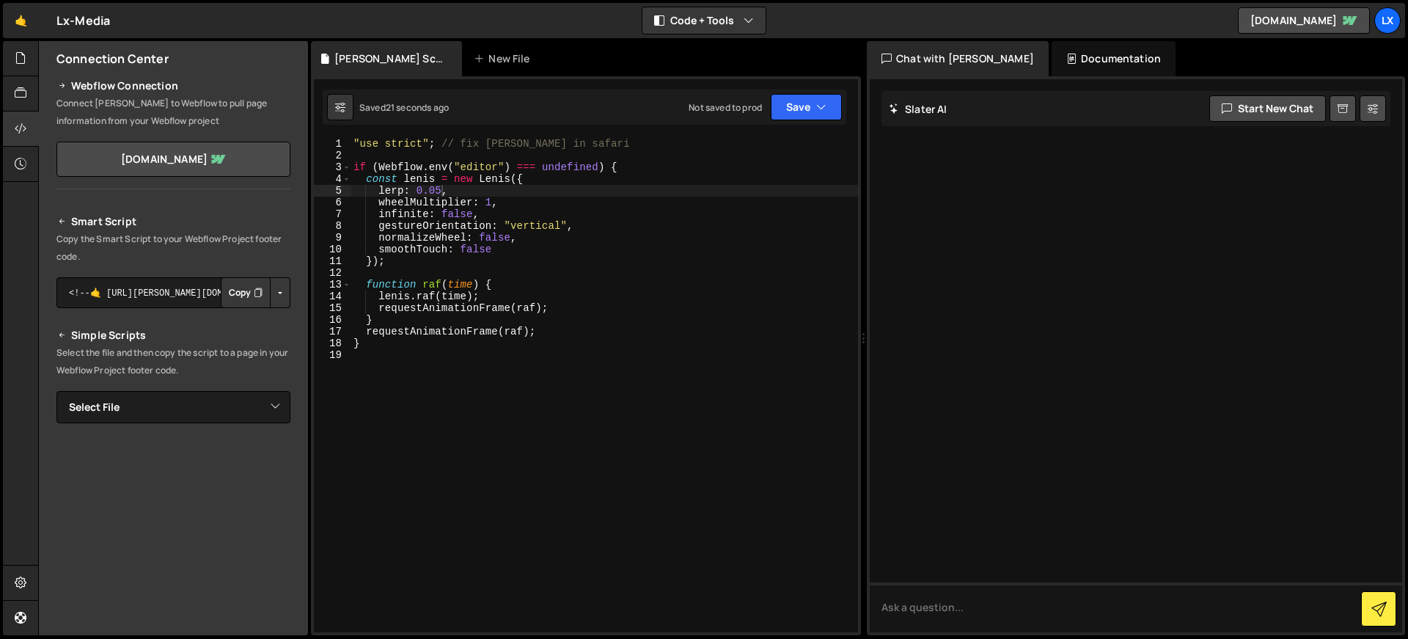
click at [490, 202] on div ""use strict" ; // fix lenis in safari if ( Webflow . env ( "editor" ) === undef…" at bounding box center [603, 397] width 507 height 518
click at [429, 227] on div ""use strict" ; // fix lenis in safari if ( Webflow . env ( "editor" ) === undef…" at bounding box center [603, 397] width 507 height 518
click at [831, 106] on button "Save" at bounding box center [806, 107] width 71 height 26
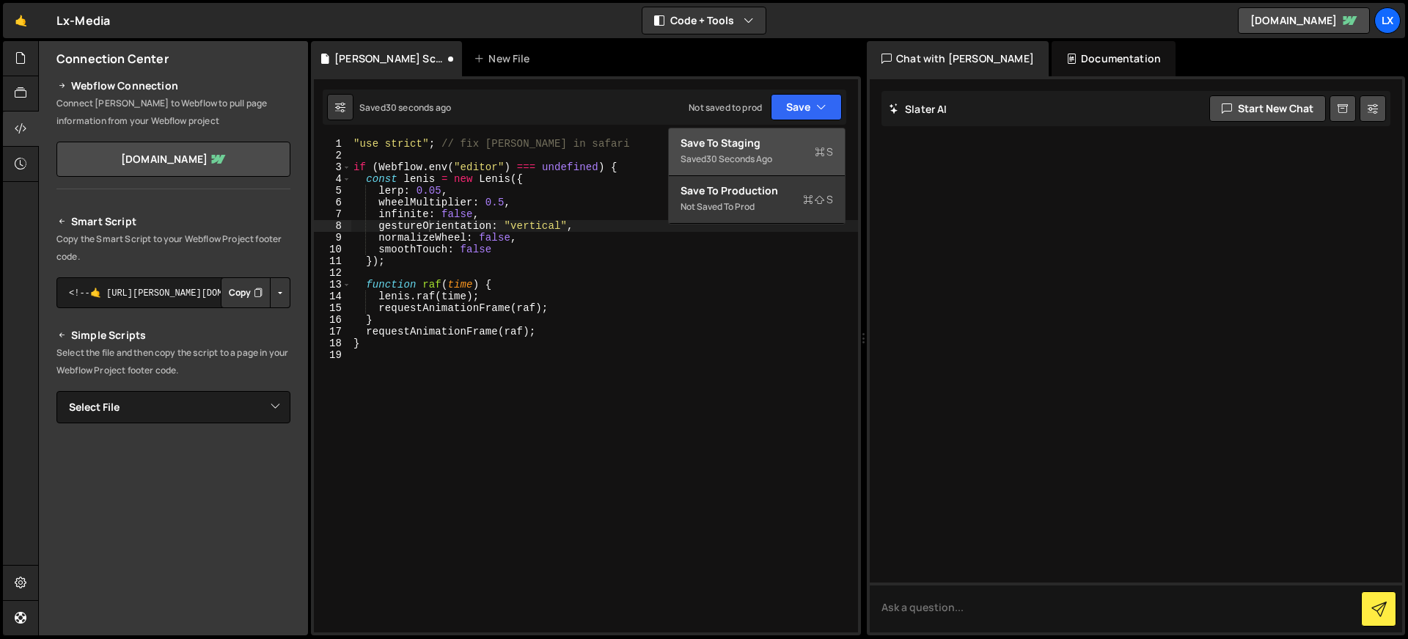
click at [804, 140] on div "Save to Staging S" at bounding box center [756, 143] width 152 height 15
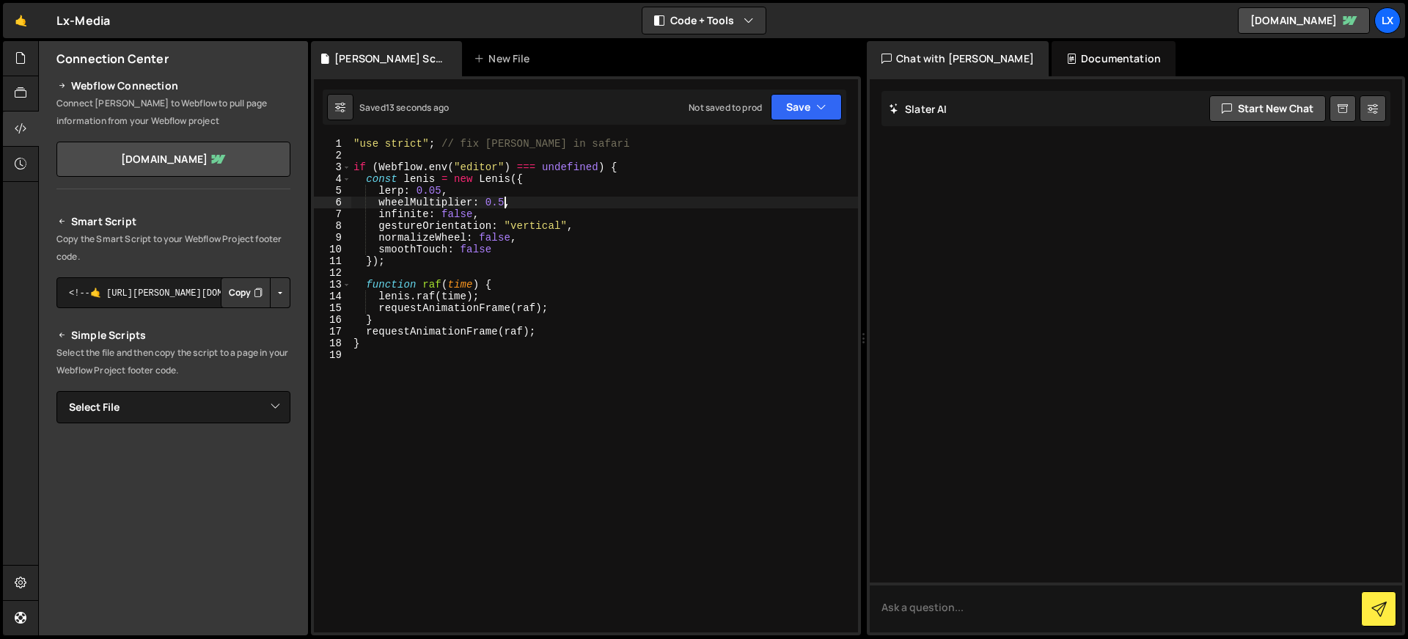
click at [503, 199] on div ""use strict" ; // fix lenis in safari if ( Webflow . env ( "editor" ) === undef…" at bounding box center [603, 397] width 507 height 518
click at [390, 209] on div ""use strict" ; // fix lenis in safari if ( Webflow . env ( "editor" ) === undef…" at bounding box center [603, 397] width 507 height 518
click at [805, 102] on button "Save" at bounding box center [806, 107] width 71 height 26
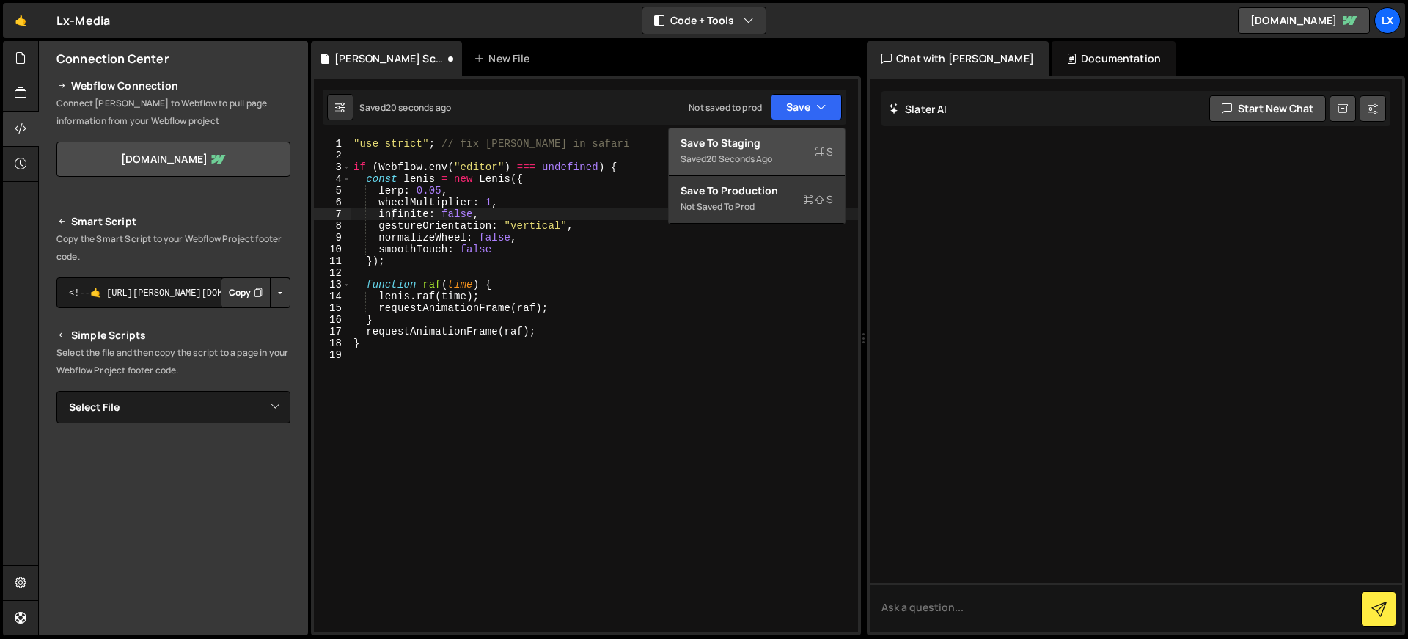
click at [794, 136] on div "Save to Staging S" at bounding box center [756, 143] width 152 height 15
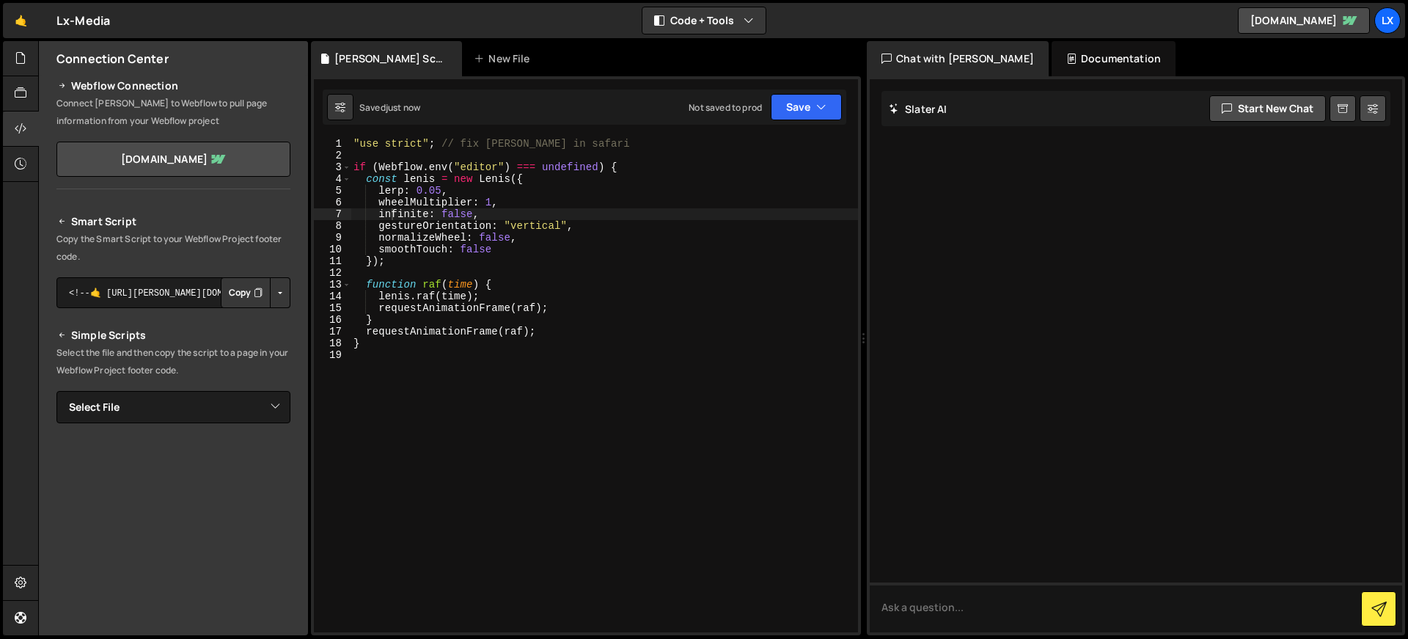
scroll to position [0, 6]
click at [438, 190] on div ""use strict" ; // fix lenis in safari if ( Webflow . env ( "editor" ) === undef…" at bounding box center [603, 397] width 507 height 518
click at [405, 198] on div ""use strict" ; // fix lenis in safari if ( Webflow . env ( "editor" ) === undef…" at bounding box center [603, 397] width 507 height 518
type textarea "wheelMultiplier: 1,"
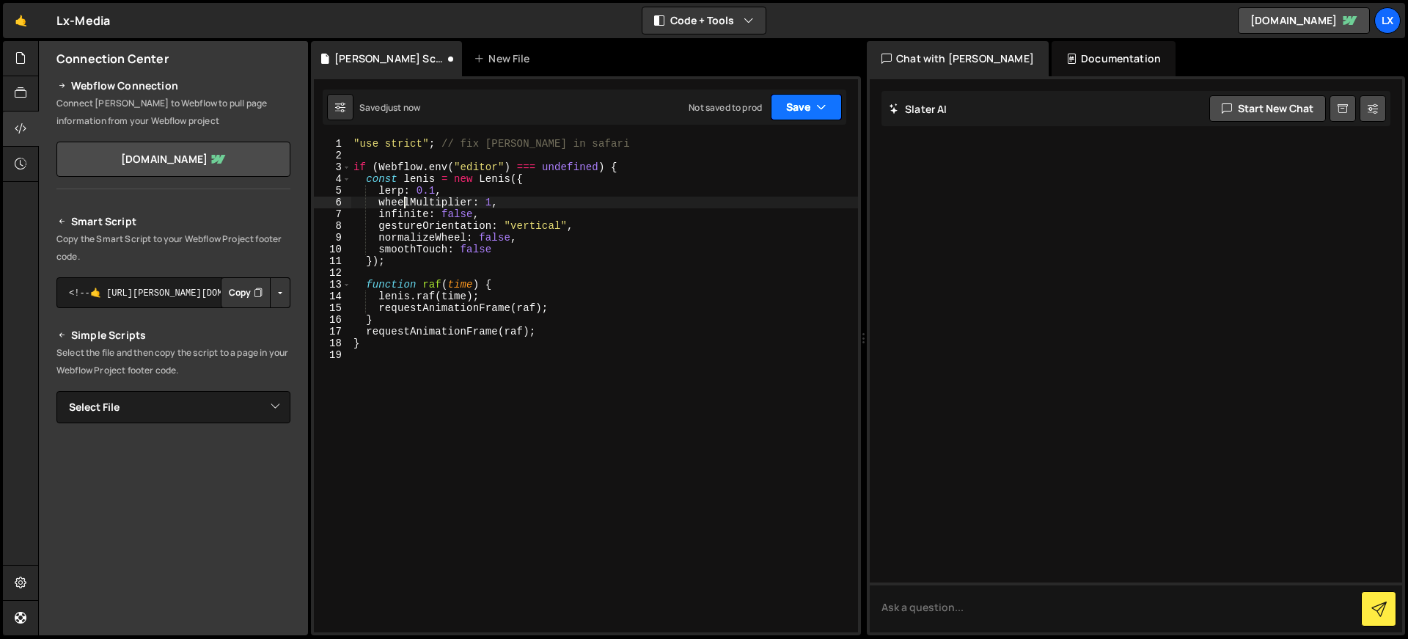
click at [806, 117] on button "Save" at bounding box center [806, 107] width 71 height 26
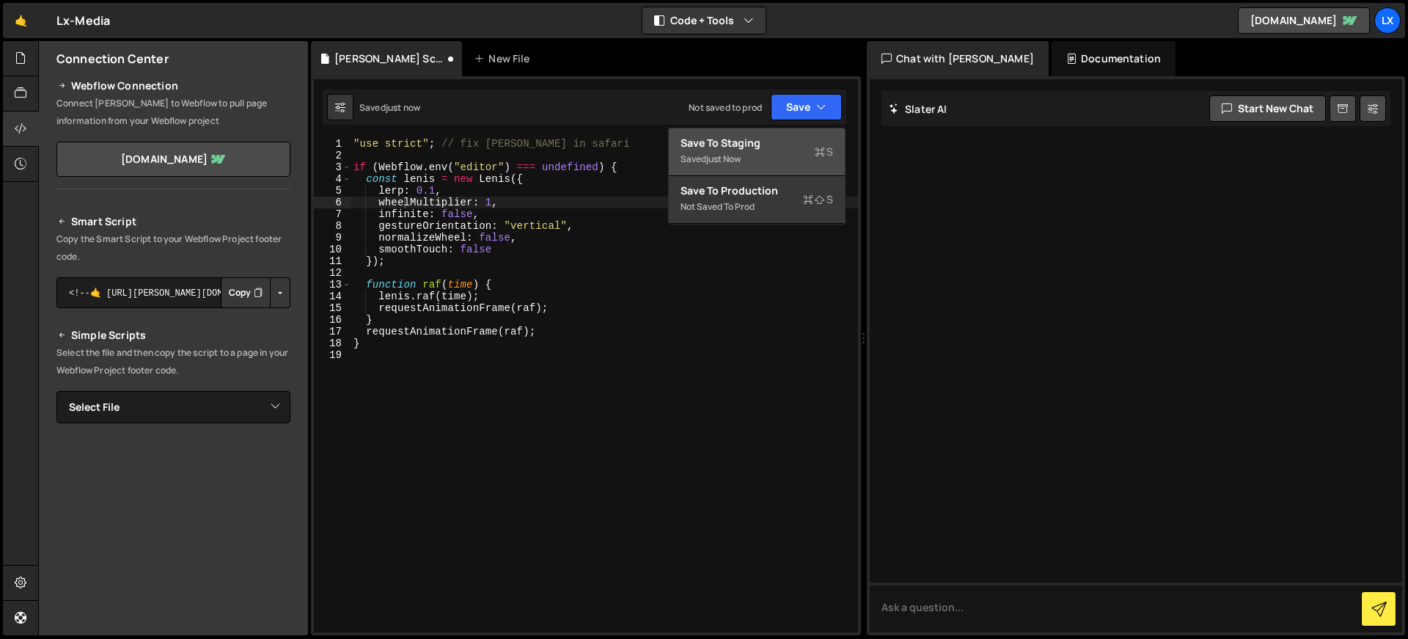
click at [801, 140] on div "Save to Staging S" at bounding box center [756, 143] width 152 height 15
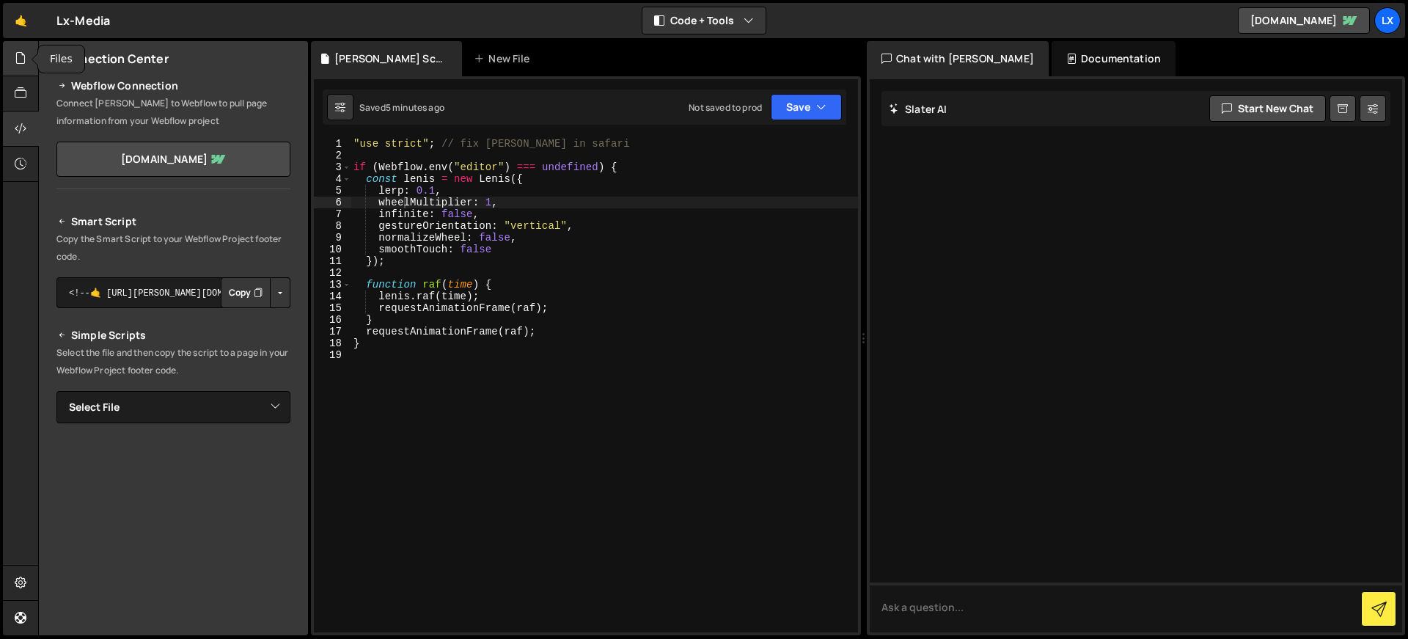
click at [24, 61] on icon at bounding box center [21, 58] width 12 height 16
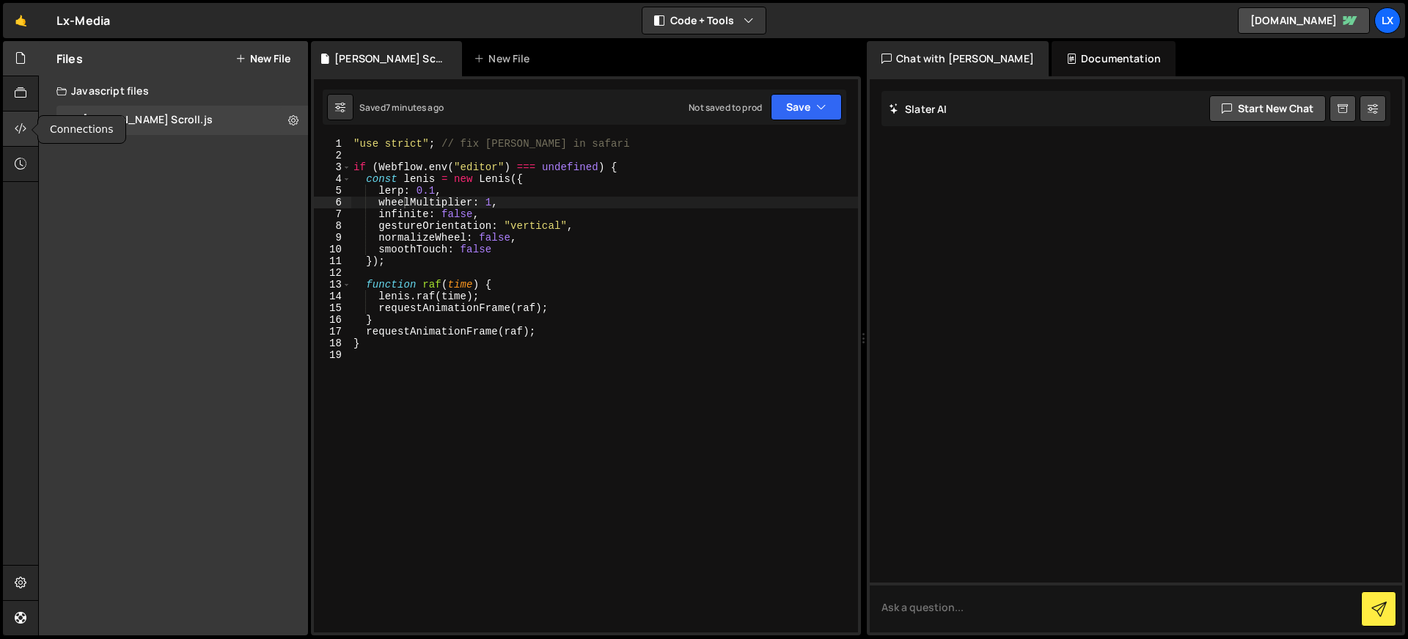
click at [15, 129] on icon at bounding box center [21, 128] width 12 height 16
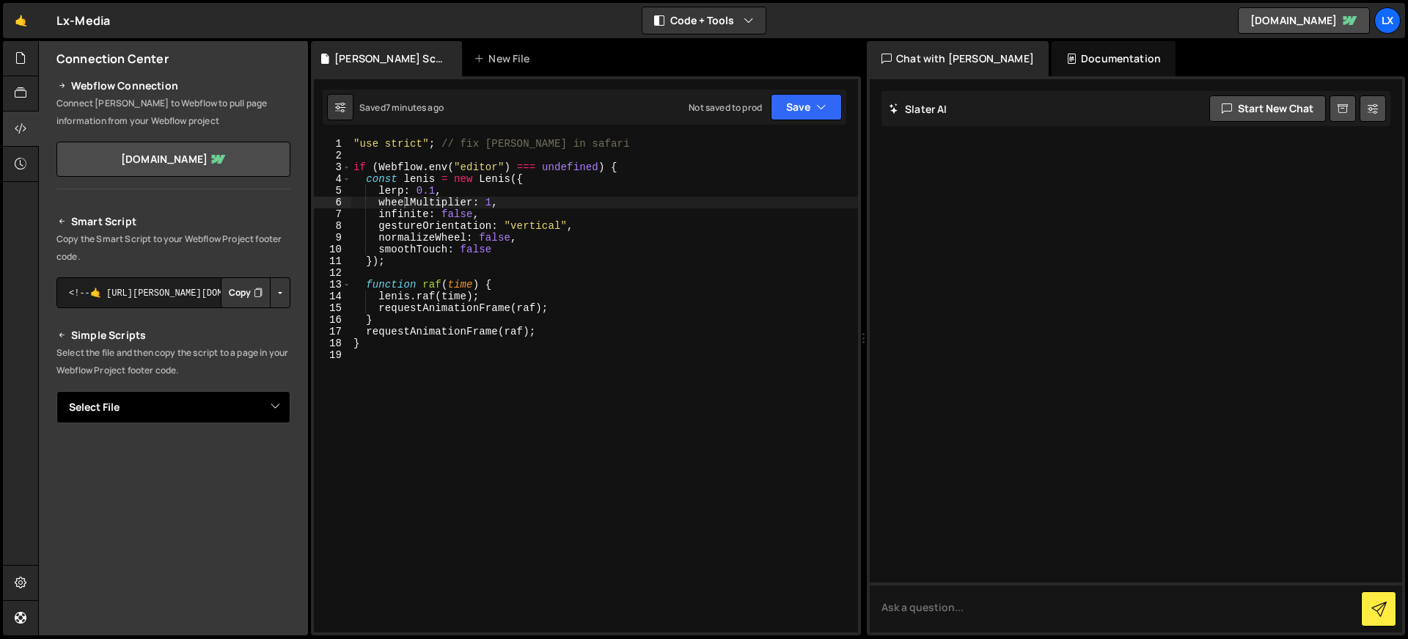
click at [278, 403] on select "Select File Lenis Scroll.js" at bounding box center [173, 407] width 234 height 32
click at [815, 105] on button "Save" at bounding box center [806, 107] width 71 height 26
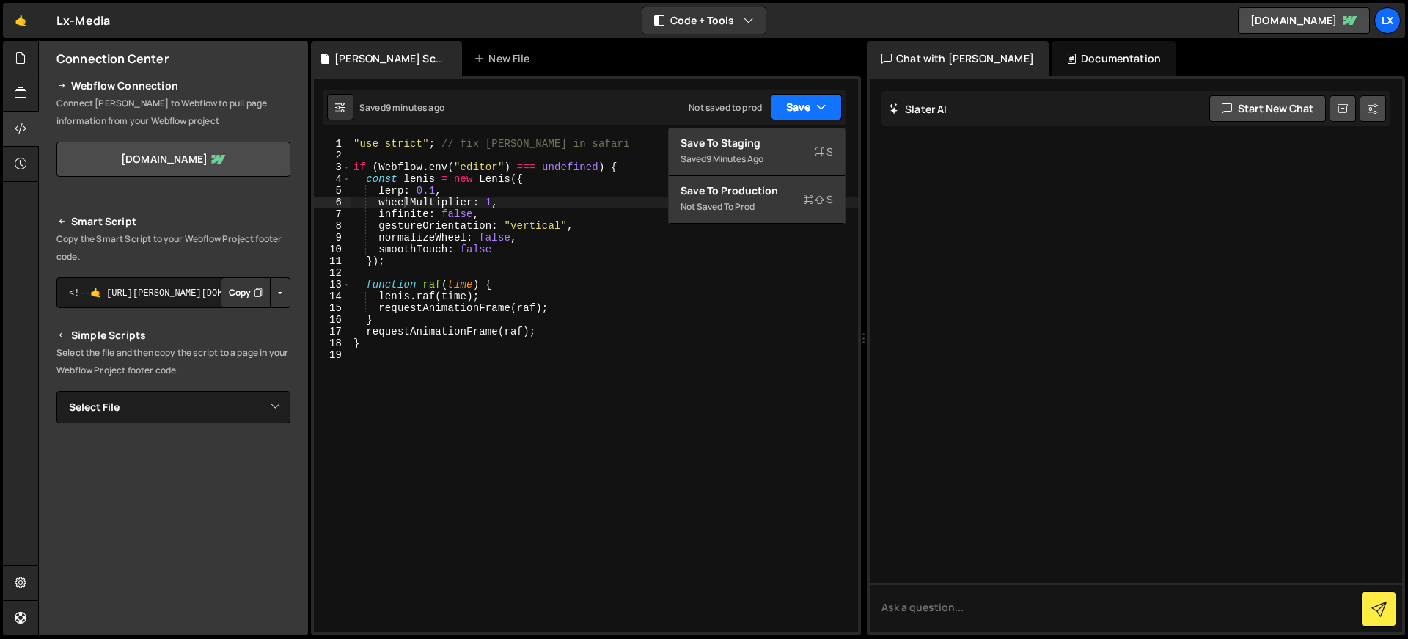
click at [815, 105] on button "Save" at bounding box center [806, 107] width 71 height 26
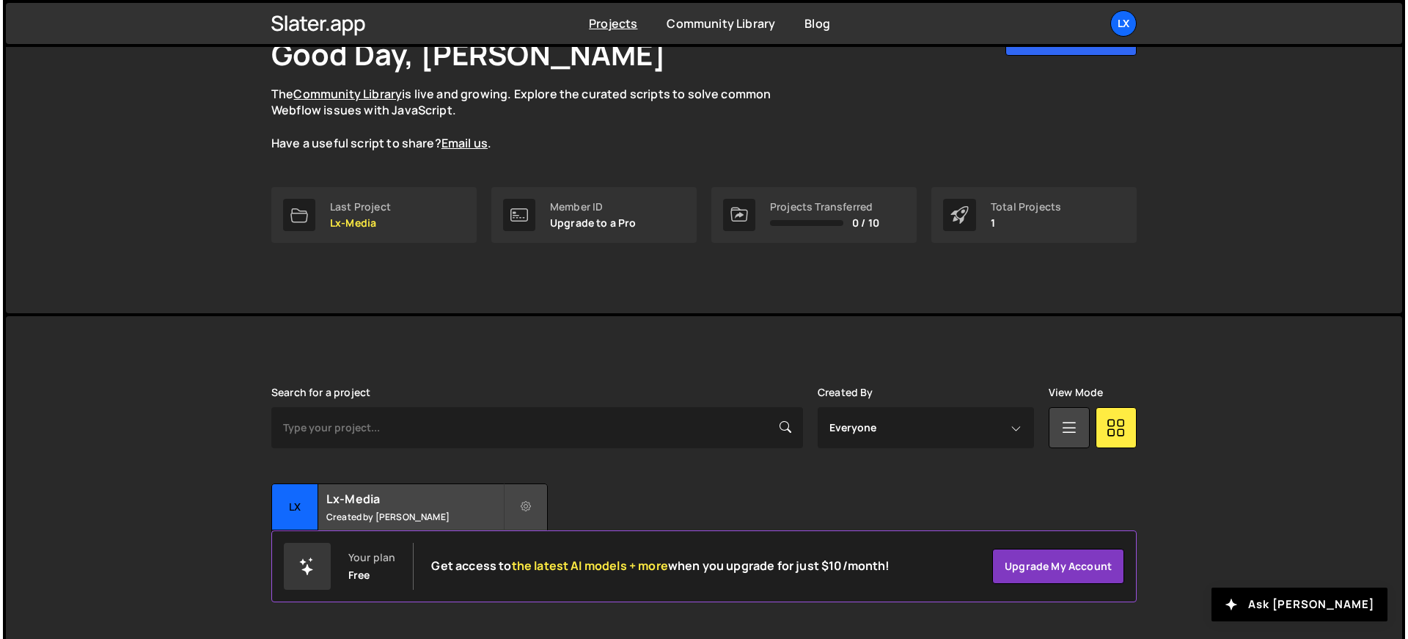
scroll to position [117, 0]
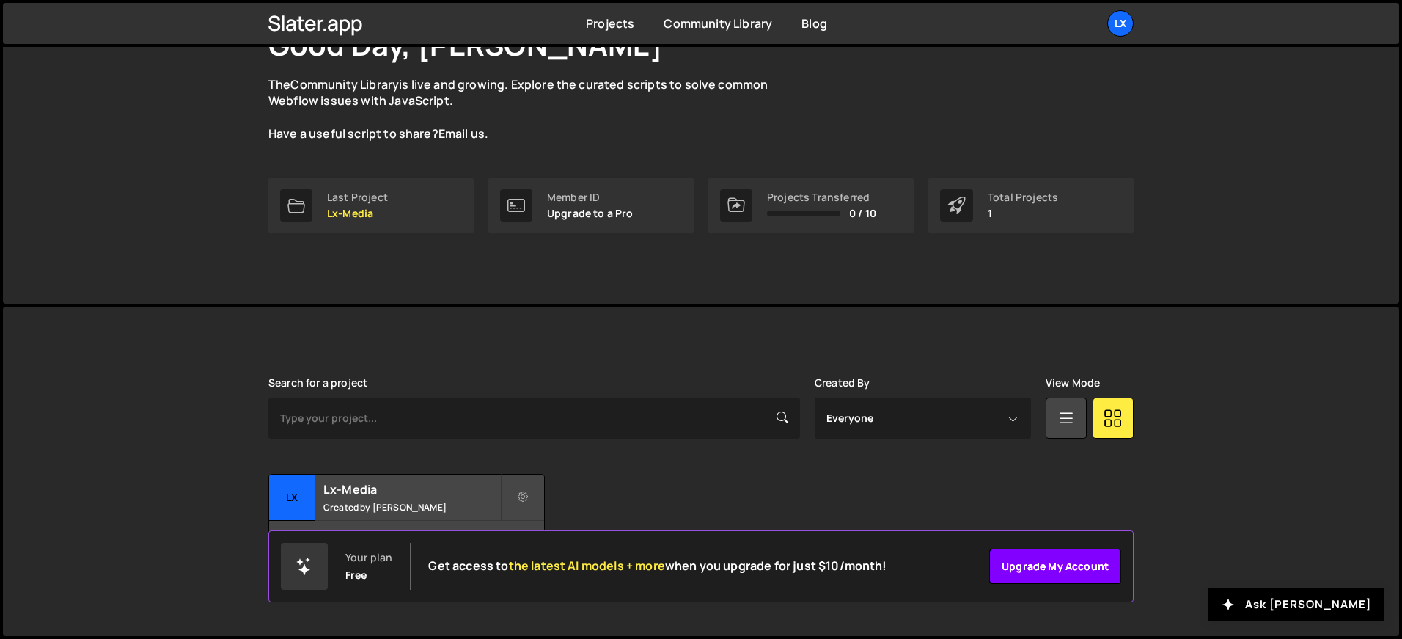
click at [1025, 554] on link "Upgrade my account" at bounding box center [1055, 565] width 132 height 35
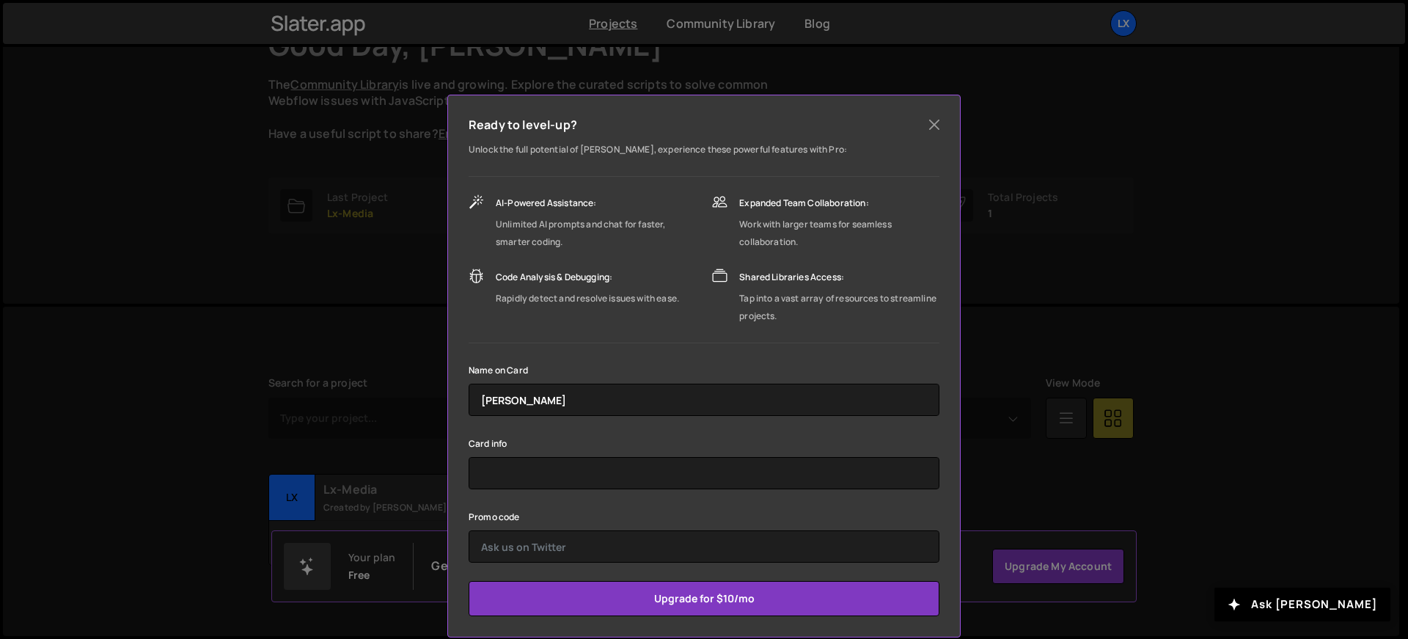
scroll to position [71, 0]
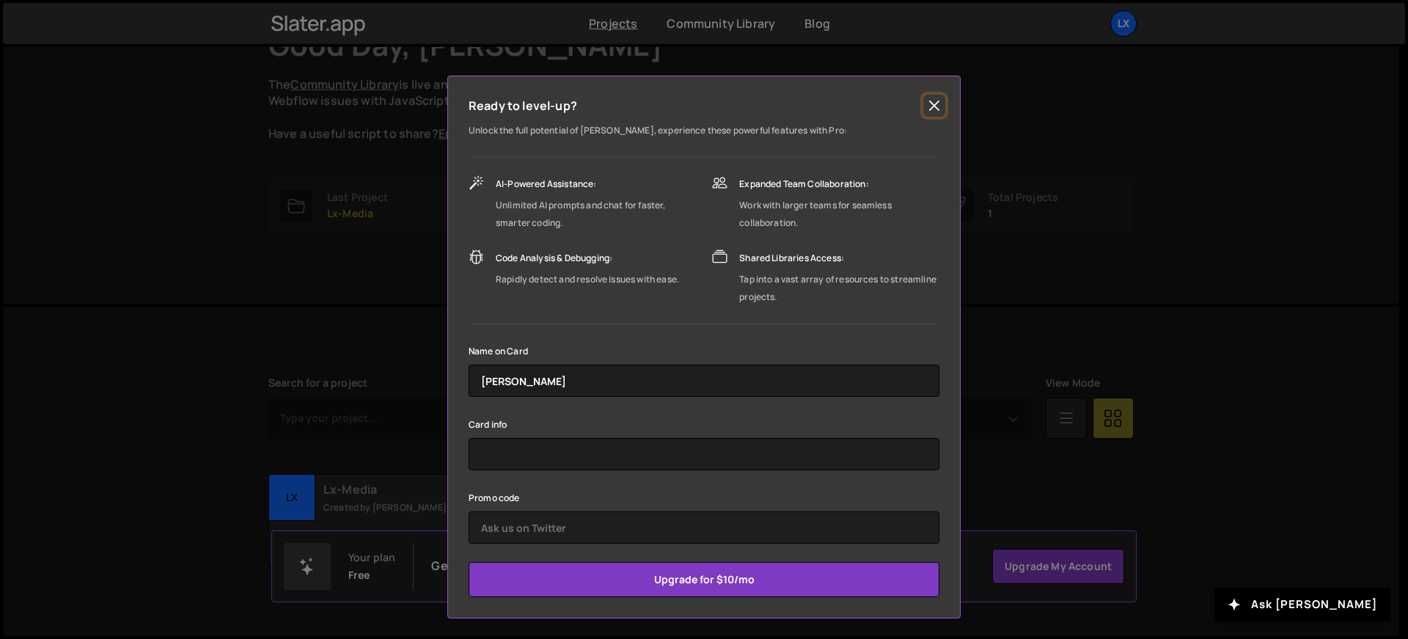
click at [938, 105] on button "Close" at bounding box center [934, 106] width 22 height 22
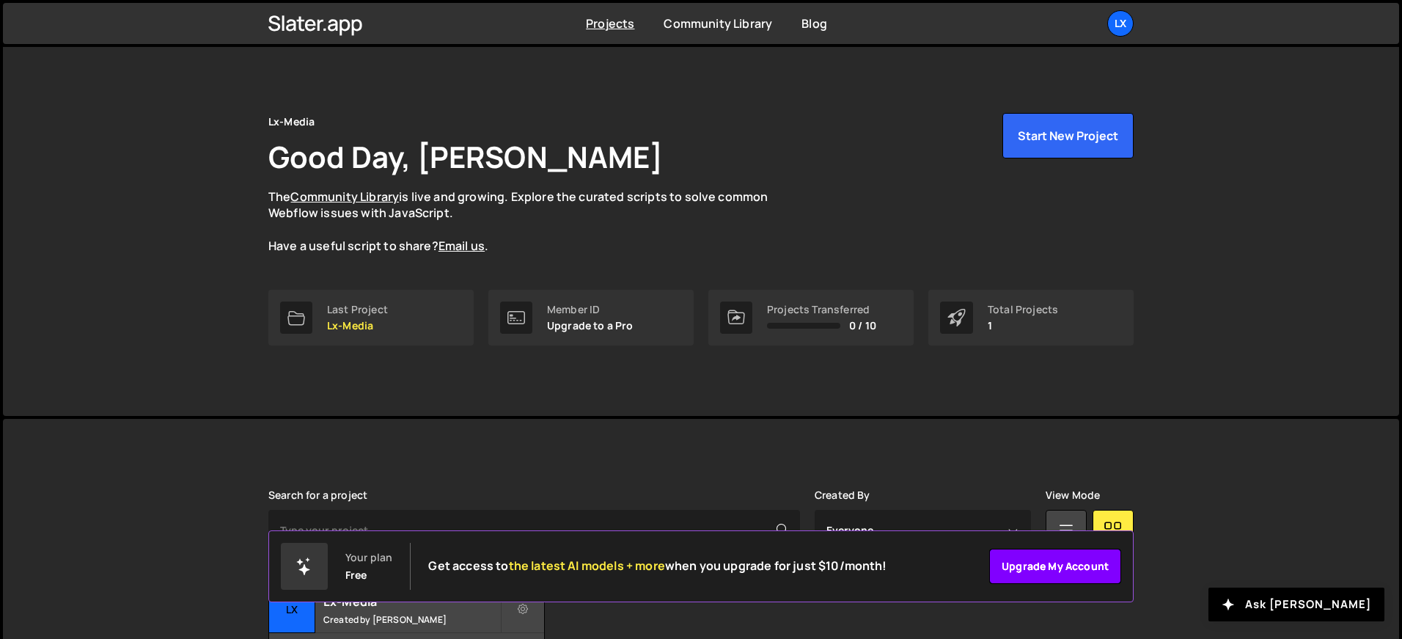
scroll to position [0, 0]
